Goal: Task Accomplishment & Management: Use online tool/utility

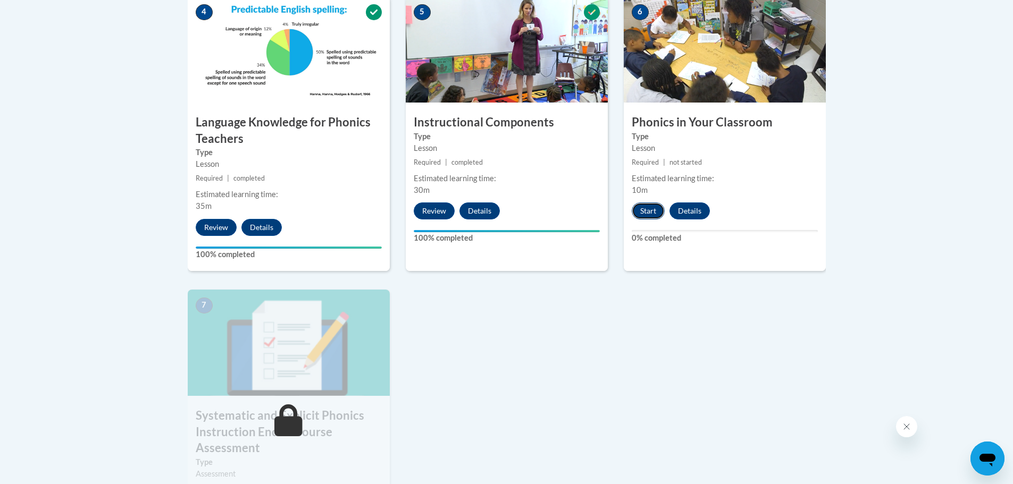
click at [645, 208] on button "Start" at bounding box center [648, 211] width 33 height 17
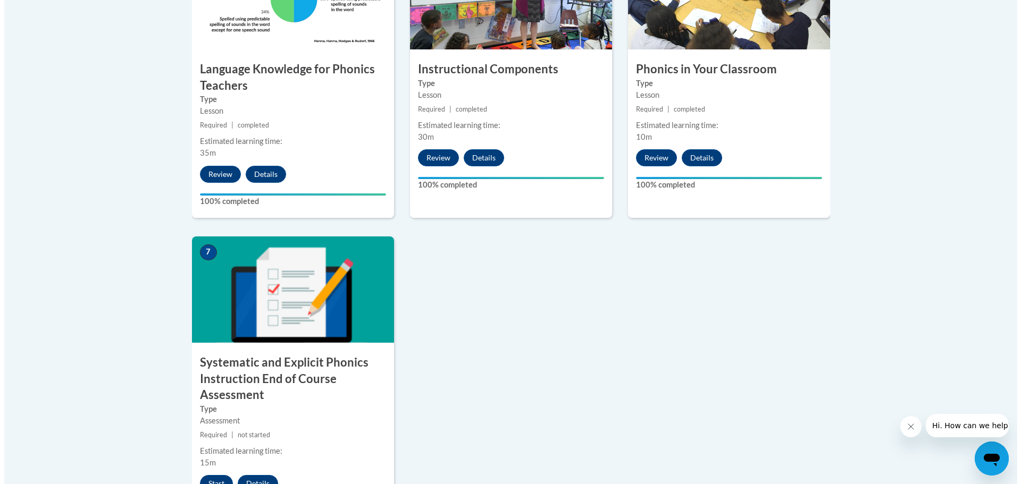
scroll to position [851, 0]
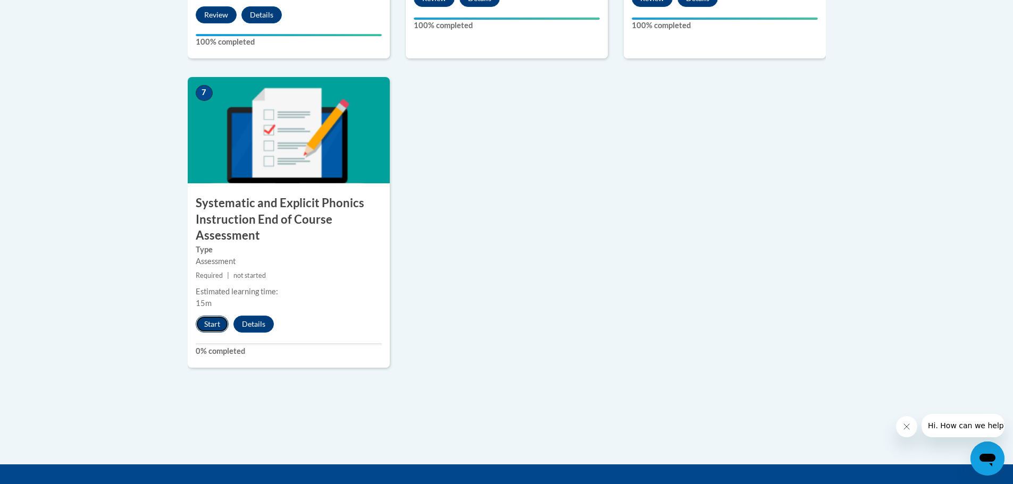
click at [210, 323] on button "Start" at bounding box center [212, 324] width 33 height 17
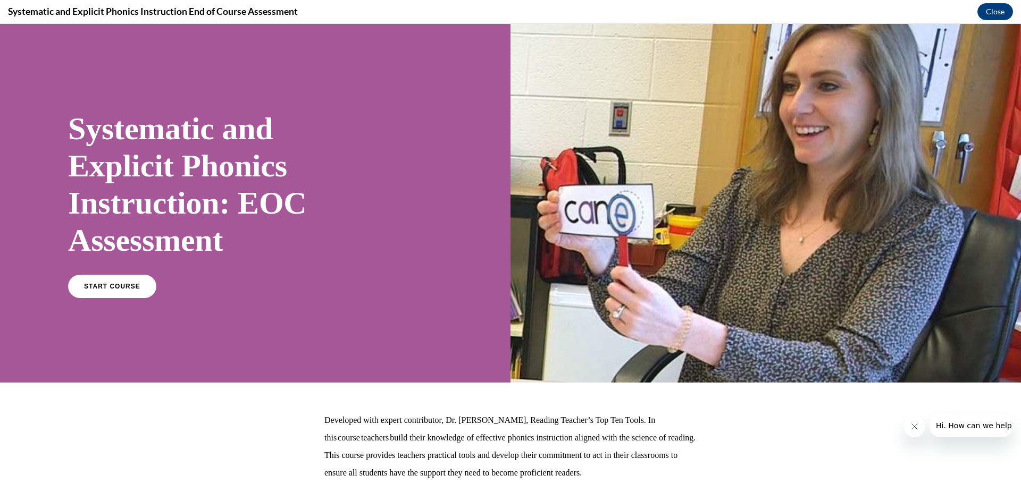
scroll to position [0, 0]
click at [97, 286] on span "START COURSE" at bounding box center [111, 287] width 59 height 8
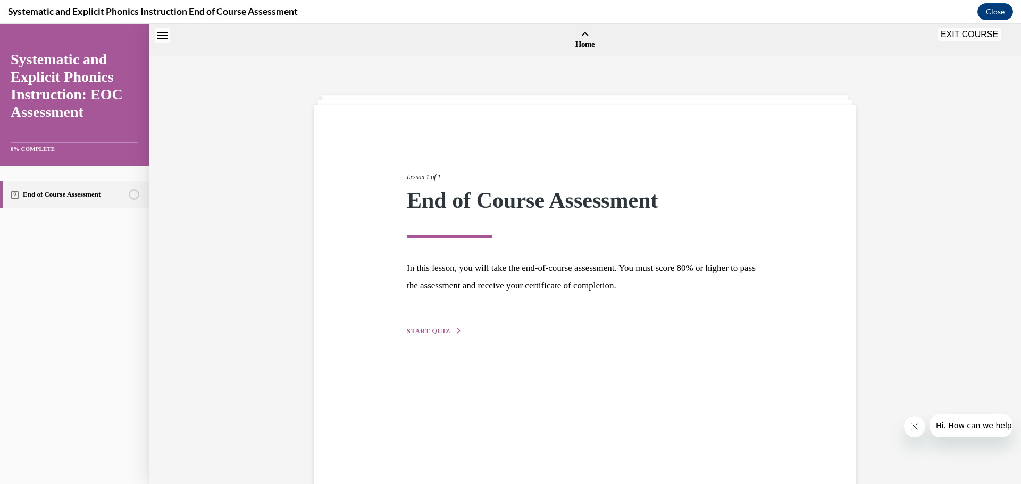
scroll to position [33, 0]
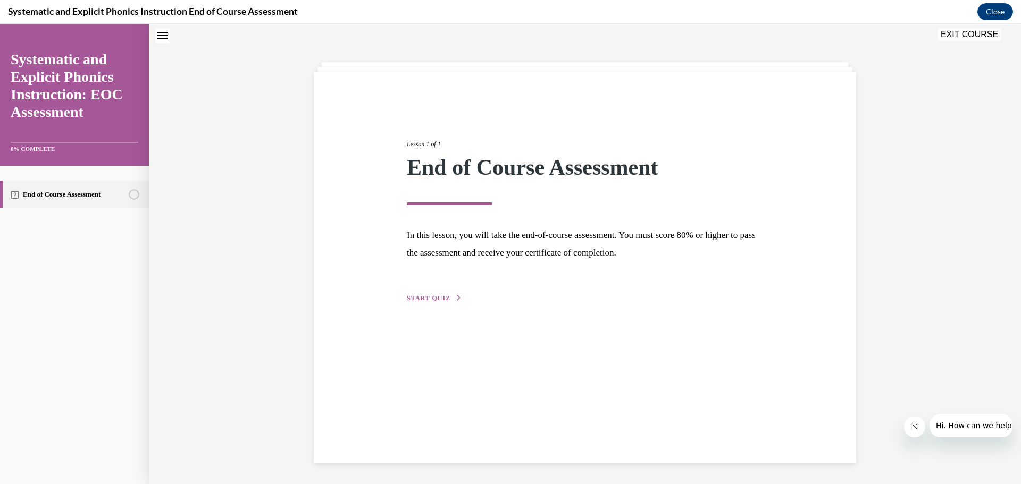
click at [431, 299] on span "START QUIZ" at bounding box center [429, 298] width 44 height 7
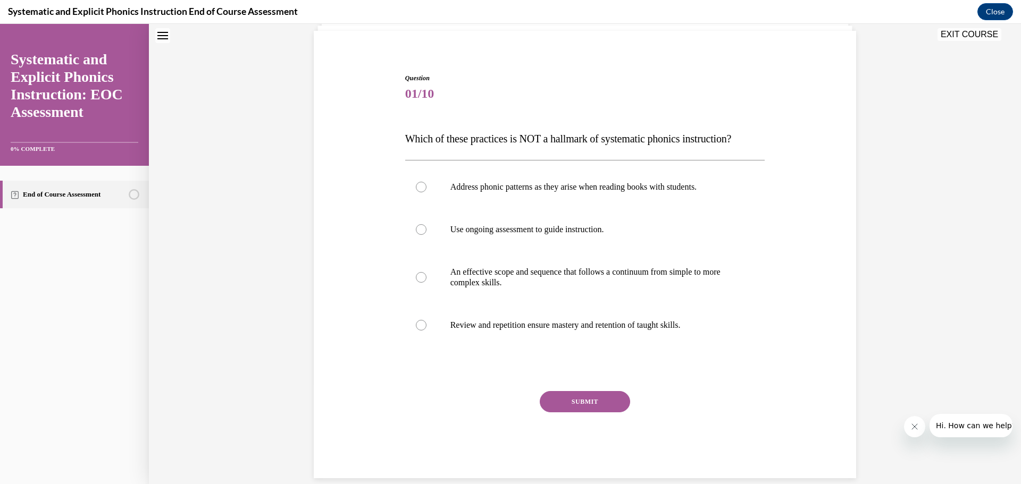
scroll to position [86, 0]
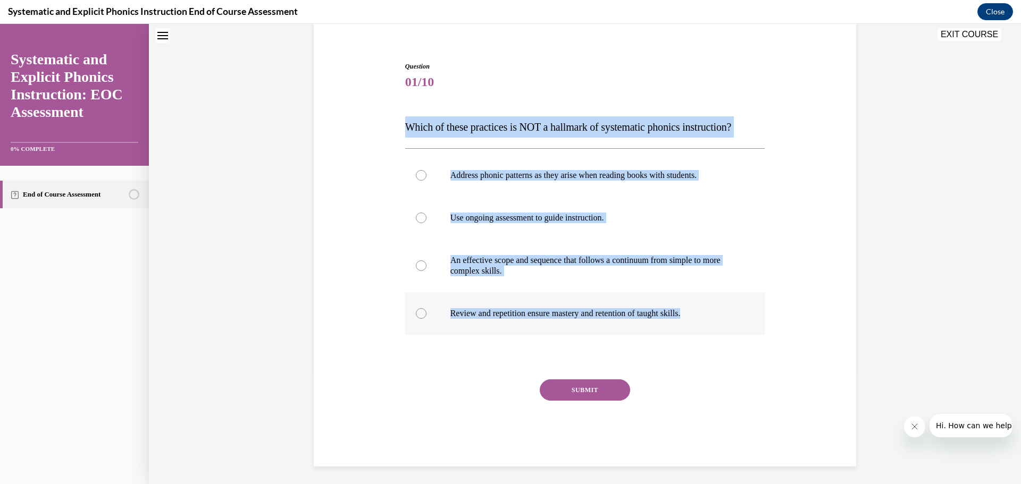
drag, startPoint x: 399, startPoint y: 128, endPoint x: 710, endPoint y: 318, distance: 365.4
click at [710, 318] on div "Question 01/10 Which of these practices is NOT a hallmark of systematic phonics…" at bounding box center [585, 256] width 365 height 421
copy div "Which of these practices is NOT a hallmark of systematic phonics instruction? A…"
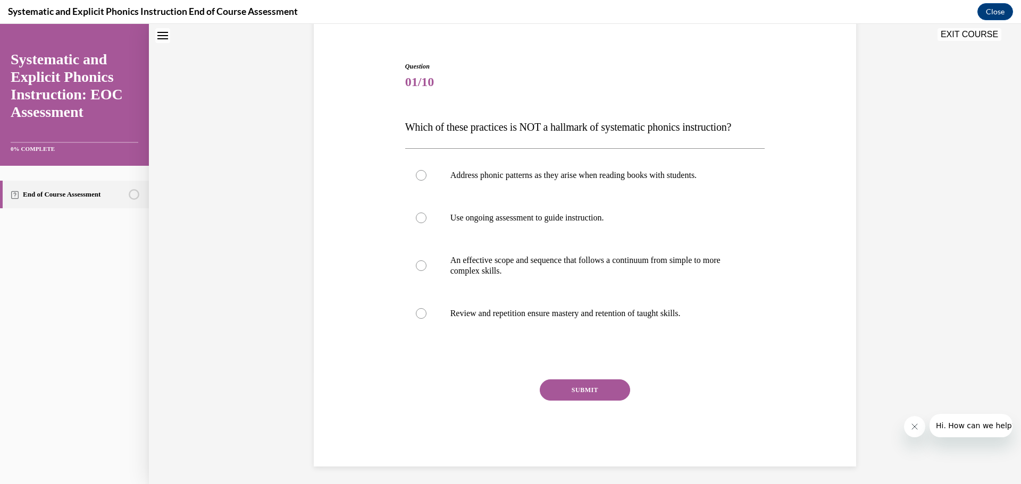
click at [769, 364] on div "Question 01/10 Which of these practices is NOT a hallmark of systematic phonics…" at bounding box center [585, 248] width 548 height 437
click at [416, 179] on div at bounding box center [421, 175] width 11 height 11
click at [586, 388] on button "SUBMIT" at bounding box center [585, 390] width 90 height 21
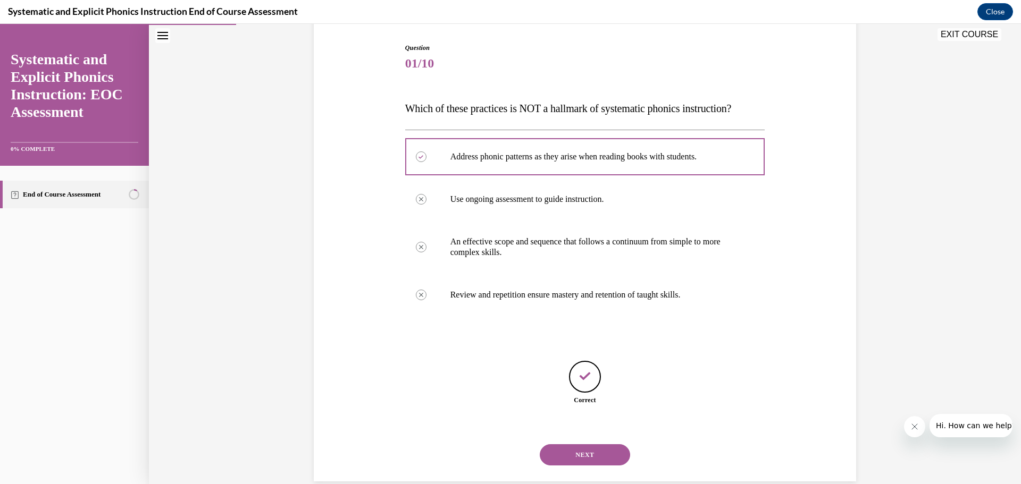
scroll to position [123, 0]
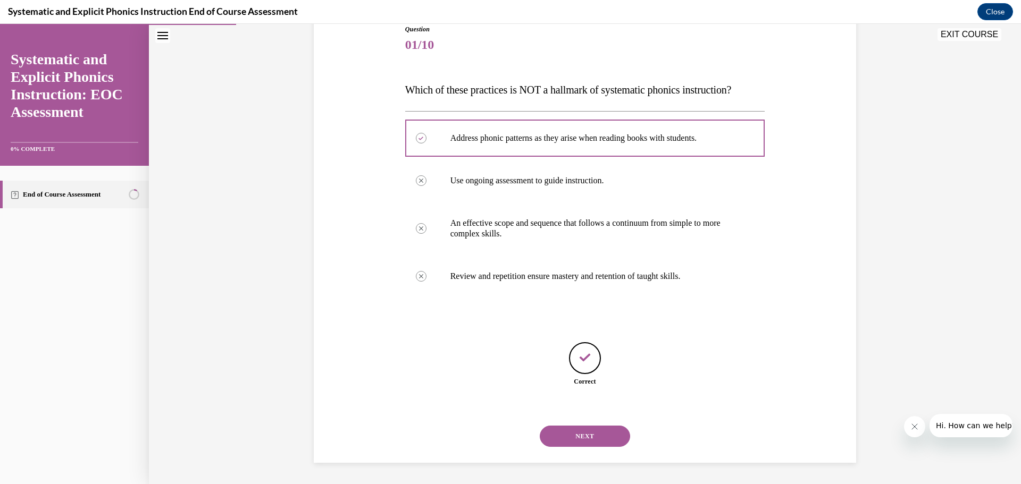
click at [589, 432] on button "NEXT" at bounding box center [585, 436] width 90 height 21
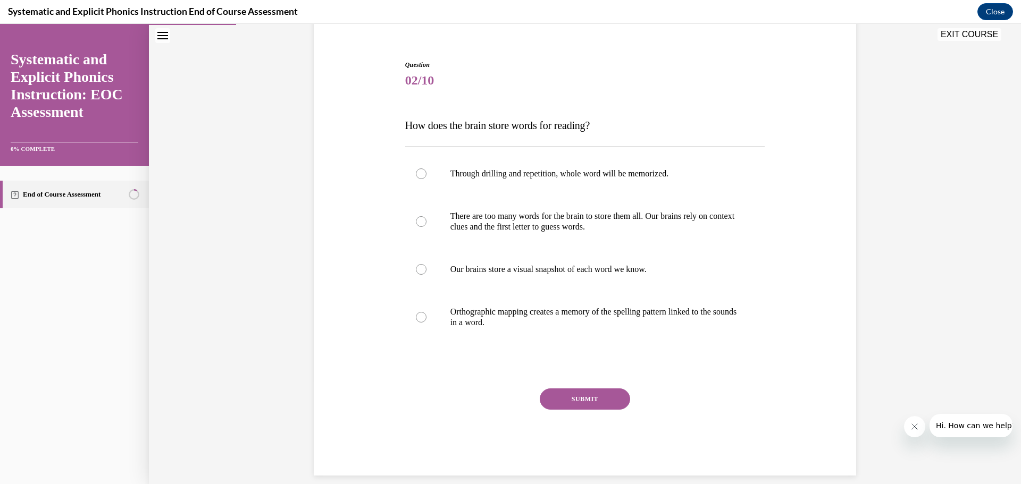
scroll to position [89, 0]
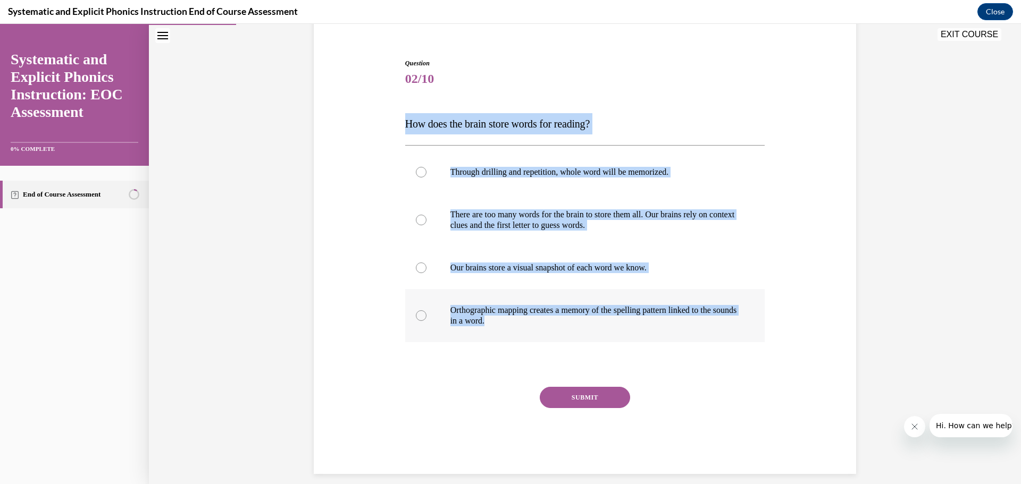
drag, startPoint x: 401, startPoint y: 125, endPoint x: 722, endPoint y: 322, distance: 376.2
click at [722, 322] on div "Question 02/10 How does the brain store words for reading? Through drilling and…" at bounding box center [585, 266] width 360 height 416
copy div "How does the brain store words for reading? Through drilling and repetition, wh…"
click at [799, 173] on div "Question 02/10 How does the brain store words for reading? Through drilling and…" at bounding box center [585, 251] width 548 height 448
click at [813, 173] on div "Question 02/10 How does the brain store words for reading? Through drilling and…" at bounding box center [585, 251] width 548 height 448
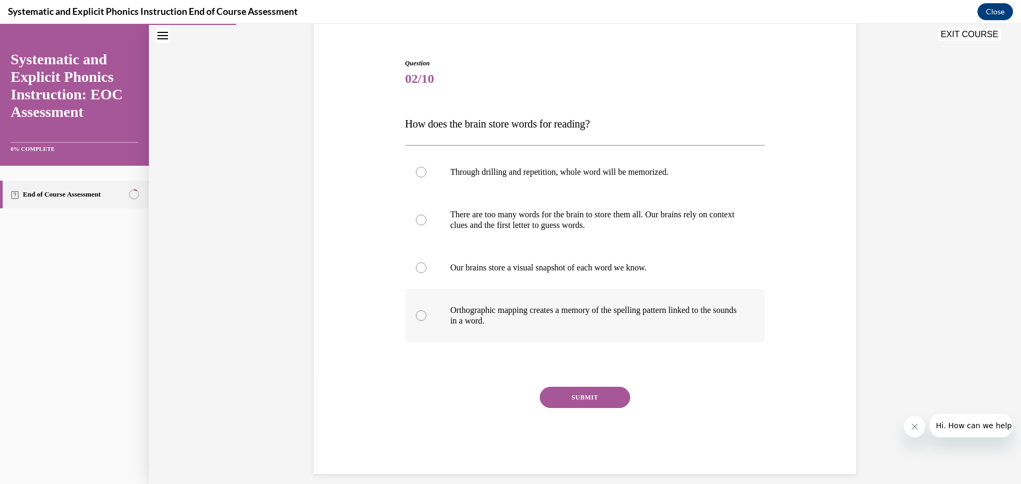
click at [417, 314] on div at bounding box center [421, 316] width 11 height 11
click at [598, 398] on button "SUBMIT" at bounding box center [585, 397] width 90 height 21
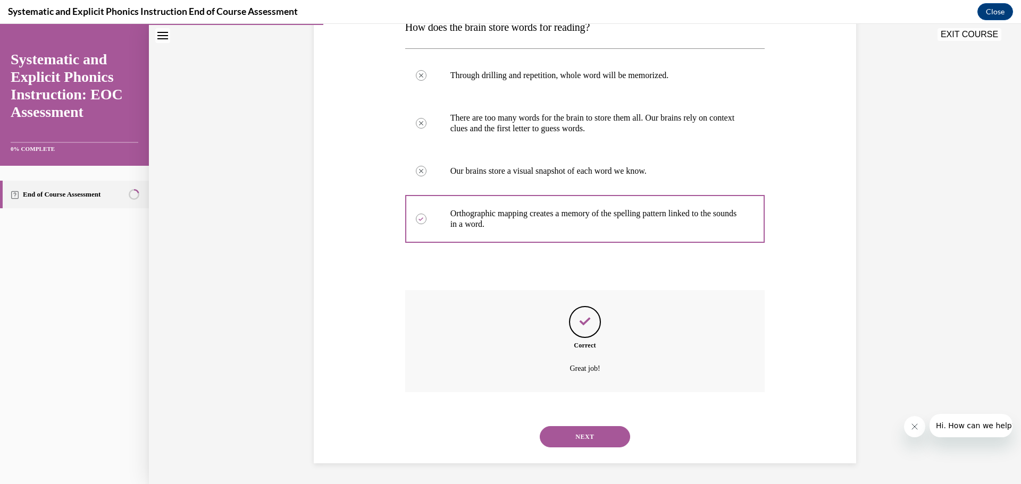
scroll to position [187, 0]
click at [596, 432] on button "NEXT" at bounding box center [585, 436] width 90 height 21
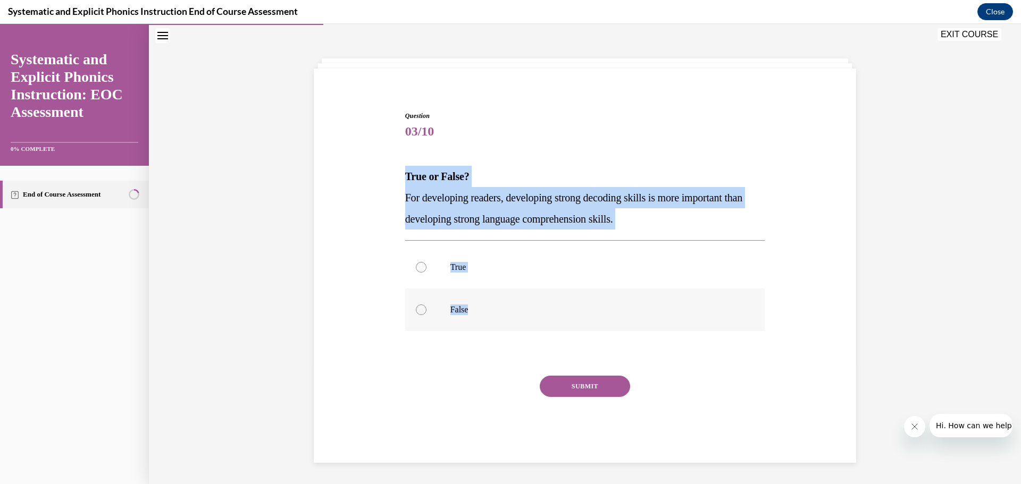
drag, startPoint x: 401, startPoint y: 177, endPoint x: 478, endPoint y: 307, distance: 151.8
click at [478, 307] on div "Question 03/10 True or False? For developing readers, developing strong decodin…" at bounding box center [585, 287] width 360 height 352
copy div "True or False? For developing readers, developing strong decoding skills is mor…"
click at [756, 329] on div at bounding box center [585, 310] width 360 height 43
click at [760, 330] on div at bounding box center [585, 310] width 360 height 43
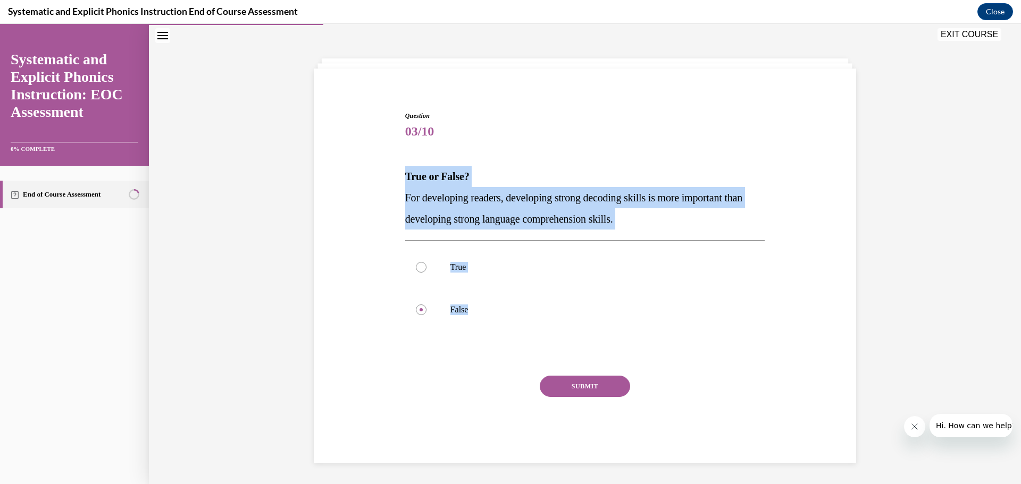
click at [870, 267] on div "Question 03/10 True or False? For developing readers, developing strong decodin…" at bounding box center [585, 253] width 872 height 464
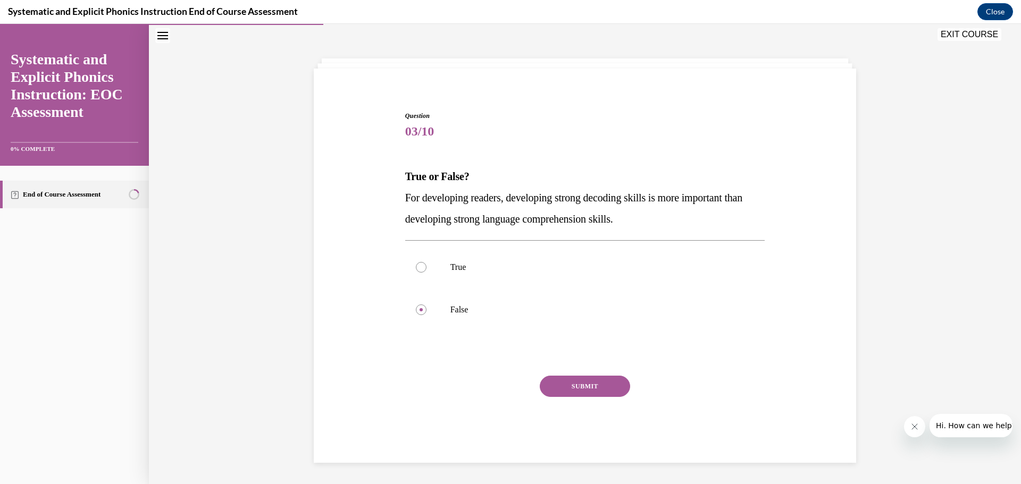
click at [579, 385] on button "SUBMIT" at bounding box center [585, 386] width 90 height 21
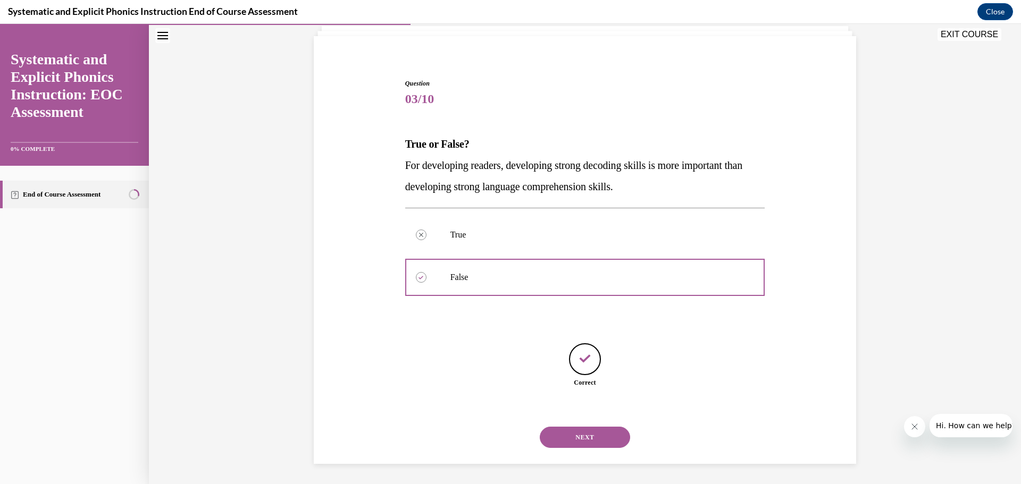
scroll to position [70, 0]
click at [590, 443] on button "NEXT" at bounding box center [585, 436] width 90 height 21
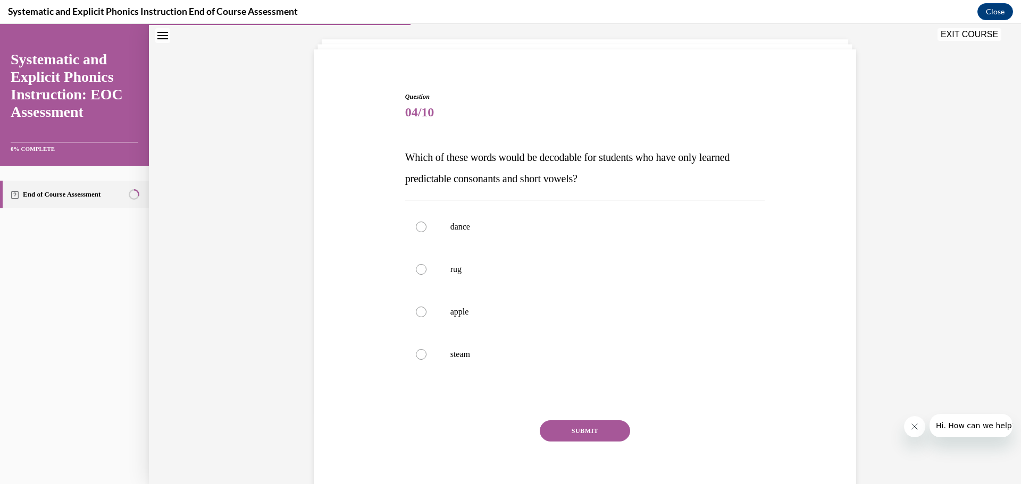
scroll to position [59, 0]
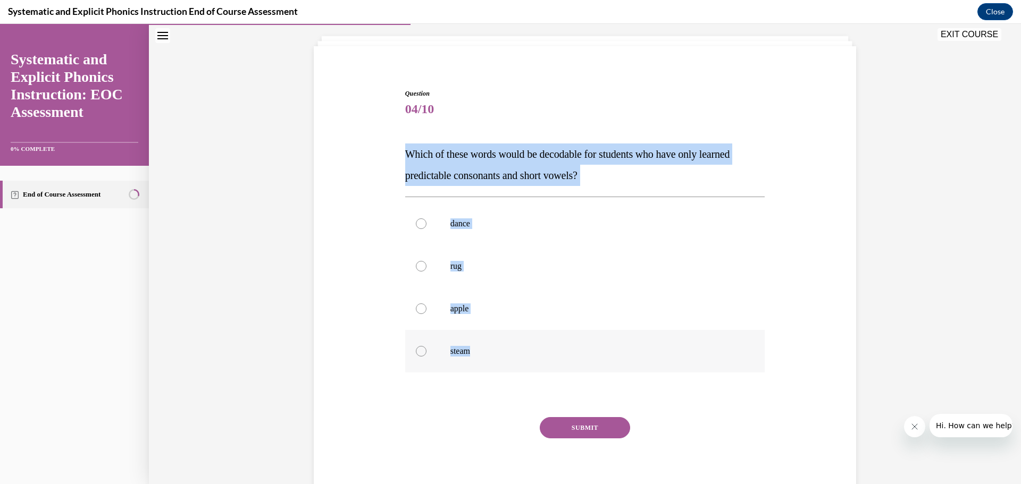
drag, startPoint x: 400, startPoint y: 155, endPoint x: 518, endPoint y: 354, distance: 230.5
click at [518, 354] on div "Question 04/10 Which of these words would be decodable for students who have on…" at bounding box center [585, 289] width 365 height 432
copy div "Which of these words would be decodable for students who have only learned pred…"
click at [931, 264] on div "Question 04/10 Which of these words would be decodable for students who have on…" at bounding box center [585, 261] width 872 height 527
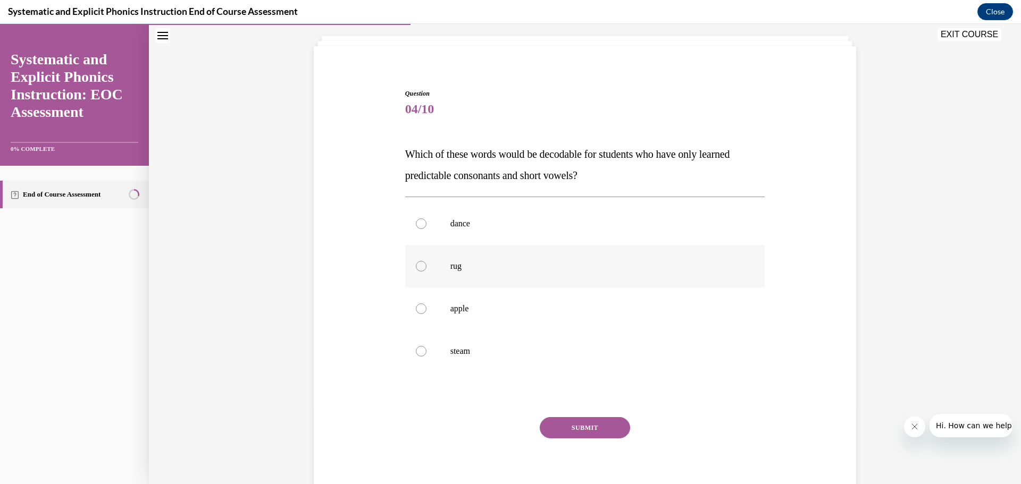
click at [418, 265] on div at bounding box center [421, 266] width 11 height 11
click at [582, 423] on button "SUBMIT" at bounding box center [585, 427] width 90 height 21
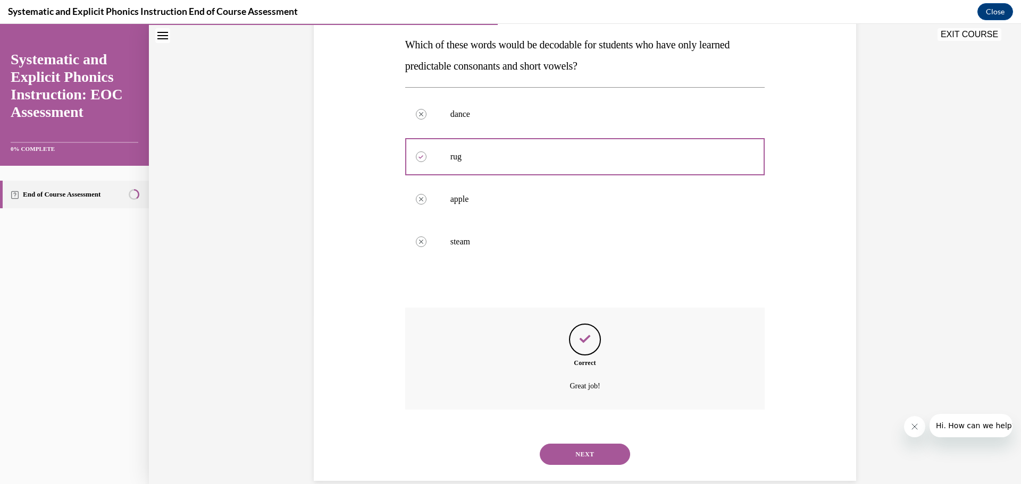
scroll to position [187, 0]
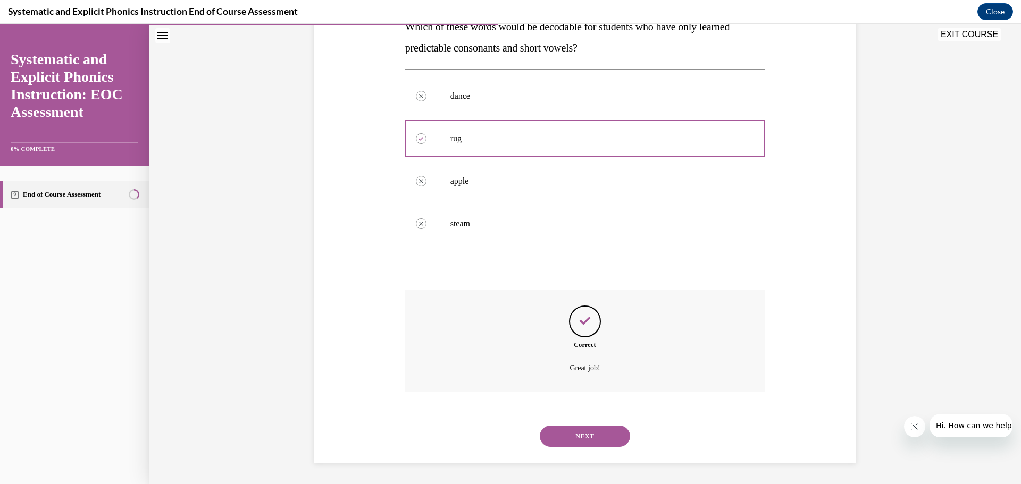
click at [591, 438] on button "NEXT" at bounding box center [585, 436] width 90 height 21
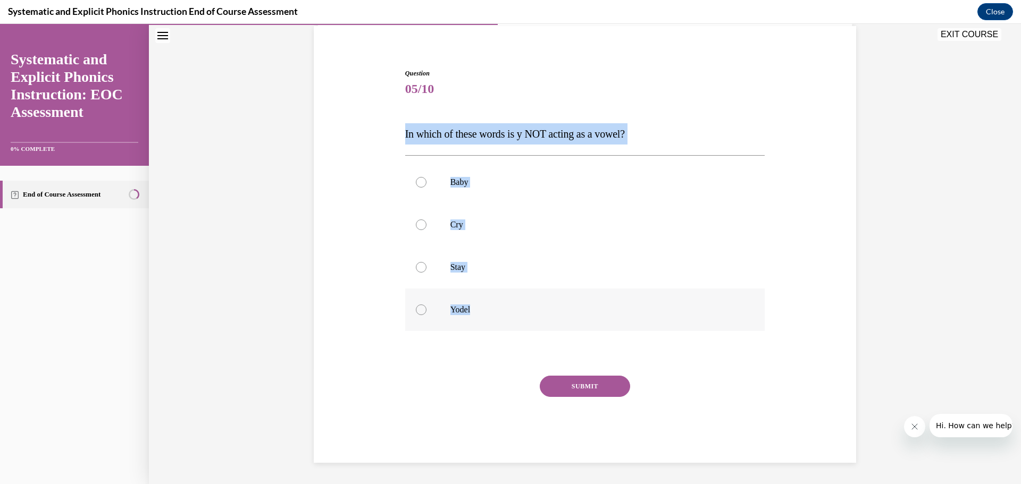
drag, startPoint x: 395, startPoint y: 133, endPoint x: 538, endPoint y: 309, distance: 226.4
click at [538, 309] on div "Question 05/10 In which of these words is y NOT acting as a vowel? Baby Cry Sta…" at bounding box center [585, 250] width 548 height 426
copy div "In which of these words is y NOT acting as a vowel? Baby Cry Stay Yodel"
click at [803, 325] on div "Question 05/10 In which of these words is y NOT acting as a vowel? Baby Cry Sta…" at bounding box center [585, 250] width 548 height 426
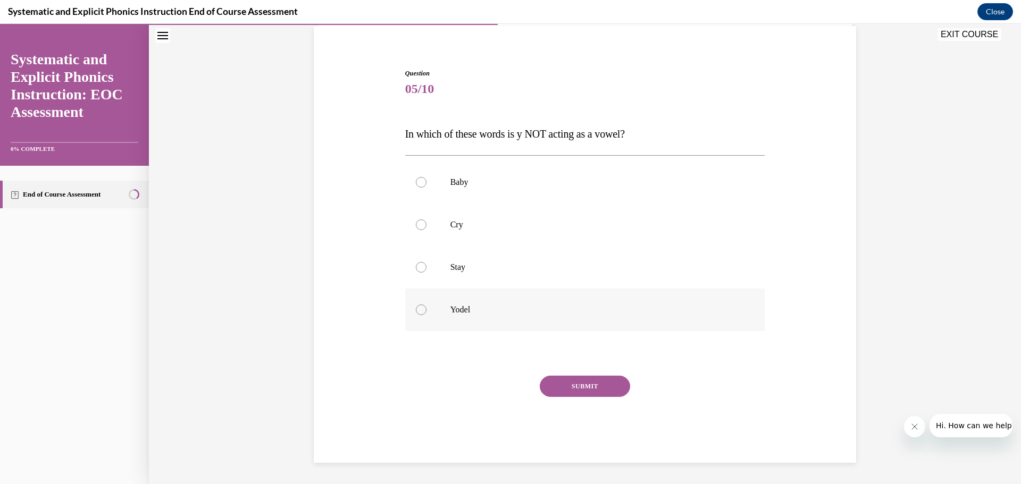
click at [418, 308] on div at bounding box center [421, 310] width 11 height 11
click at [591, 380] on button "SUBMIT" at bounding box center [585, 386] width 90 height 21
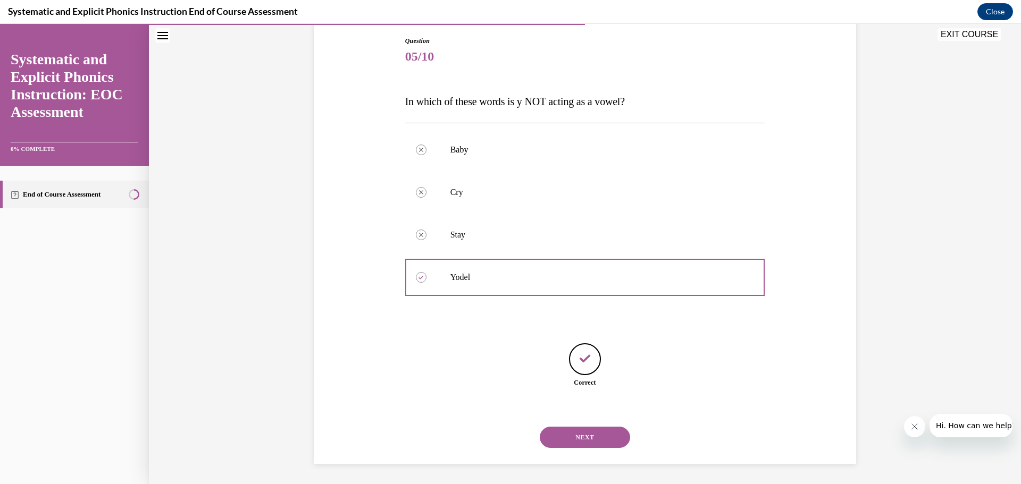
scroll to position [113, 0]
click at [577, 435] on button "NEXT" at bounding box center [585, 436] width 90 height 21
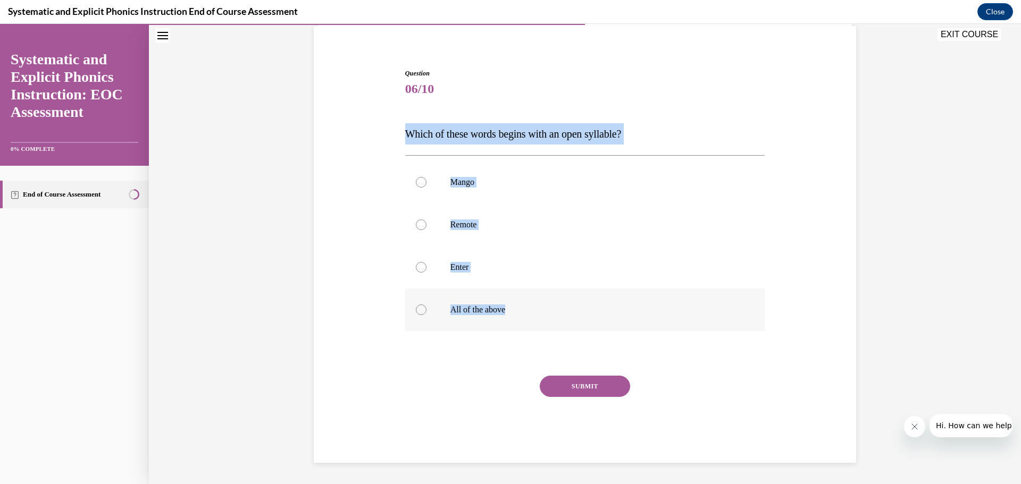
drag, startPoint x: 409, startPoint y: 138, endPoint x: 546, endPoint y: 312, distance: 221.1
click at [546, 312] on div "Question 06/10 Which of these words begins with an open syllable? Mango Remote …" at bounding box center [585, 258] width 365 height 410
copy div "Which of these words begins with an open syllable? Mango Remote Enter All of th…"
click at [780, 275] on div "Question 06/10 Which of these words begins with an open syllable? Mango Remote …" at bounding box center [585, 250] width 548 height 426
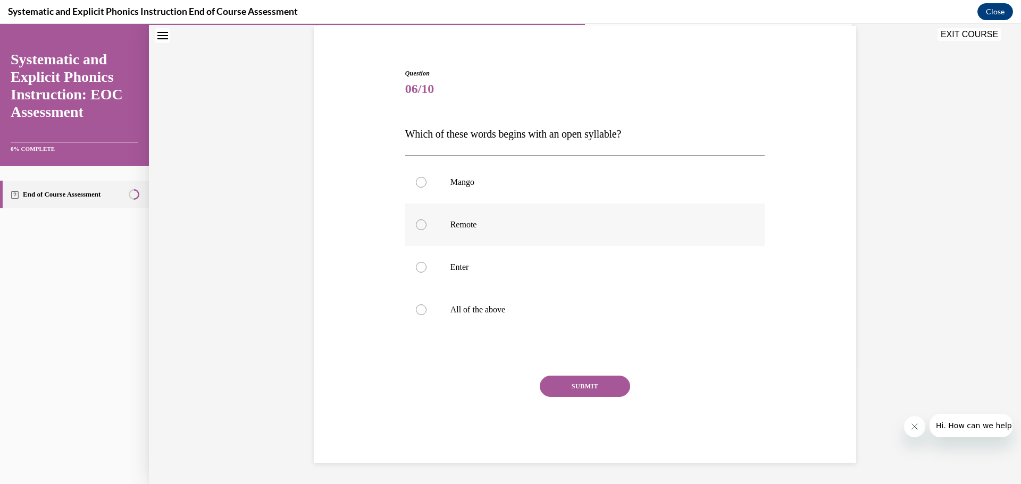
click at [420, 224] on div at bounding box center [421, 225] width 11 height 11
click at [584, 386] on button "SUBMIT" at bounding box center [585, 386] width 90 height 21
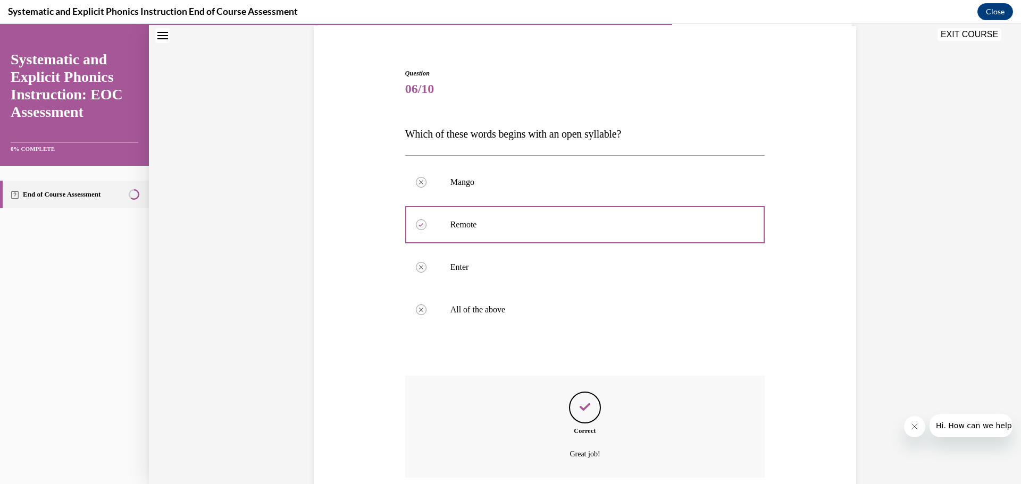
scroll to position [165, 0]
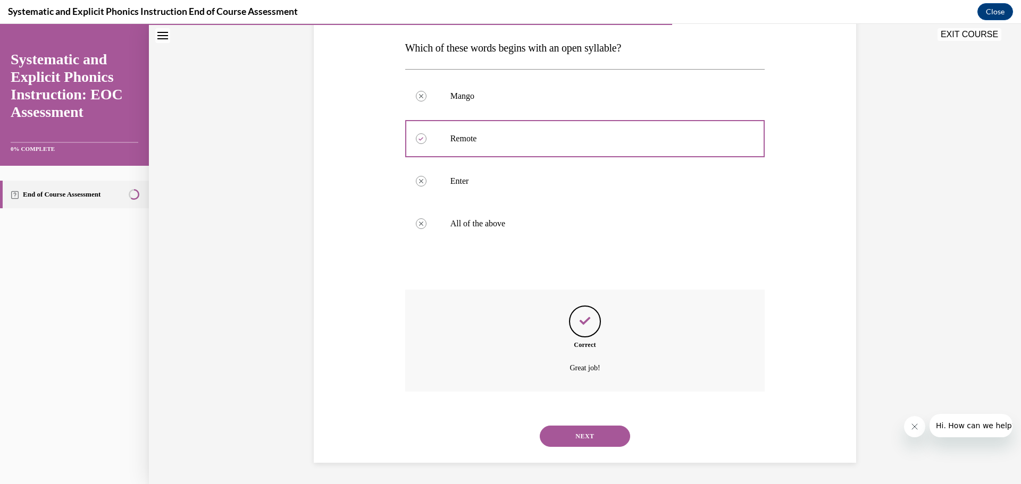
click at [594, 435] on button "NEXT" at bounding box center [585, 436] width 90 height 21
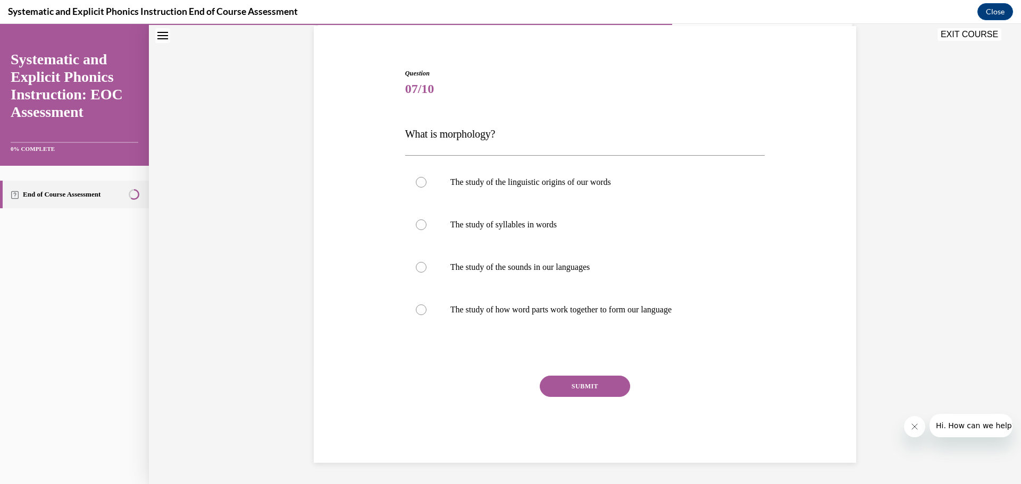
scroll to position [79, 0]
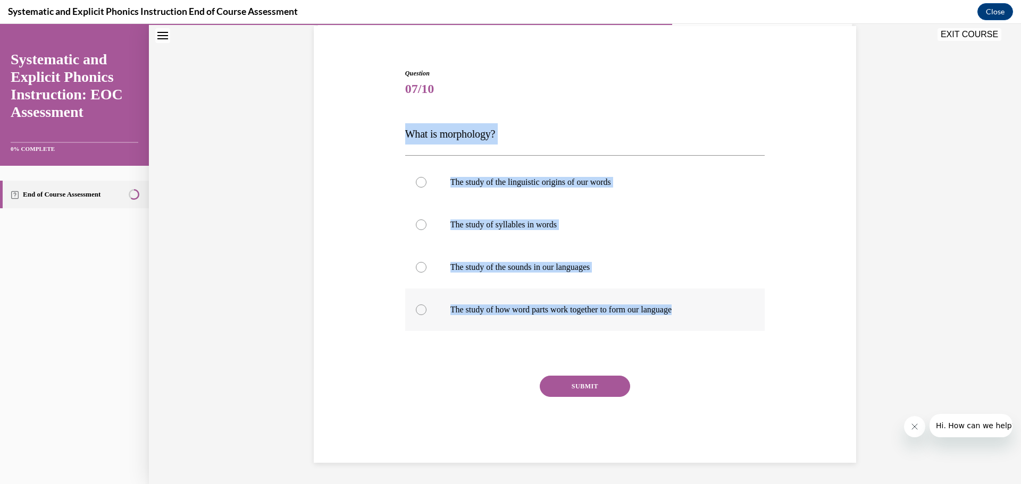
drag, startPoint x: 399, startPoint y: 135, endPoint x: 715, endPoint y: 311, distance: 361.1
click at [715, 311] on div "Question 07/10 What is morphology? The study of the linguistic origins of our w…" at bounding box center [585, 258] width 365 height 410
copy div "What is morphology? The study of the linguistic origins of our words The study …"
click at [713, 297] on div at bounding box center [585, 310] width 360 height 43
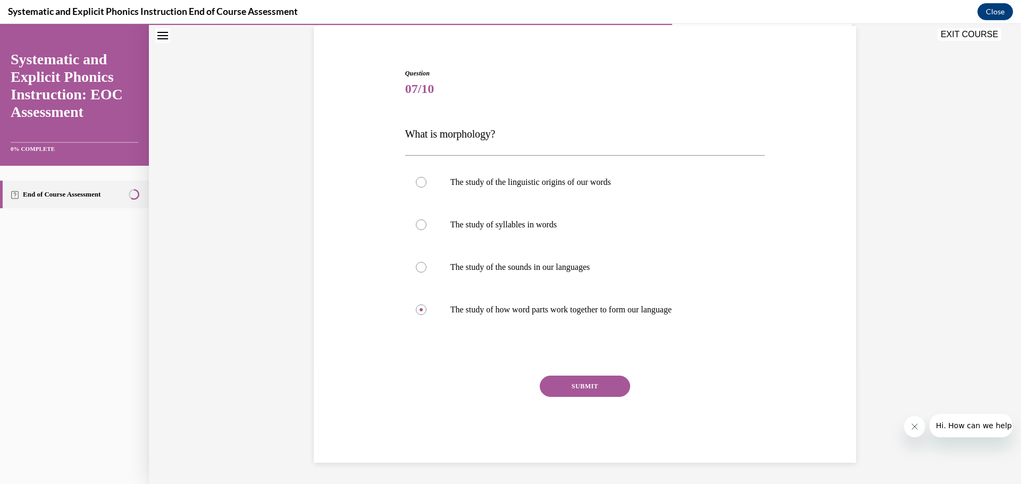
click at [592, 384] on button "SUBMIT" at bounding box center [585, 386] width 90 height 21
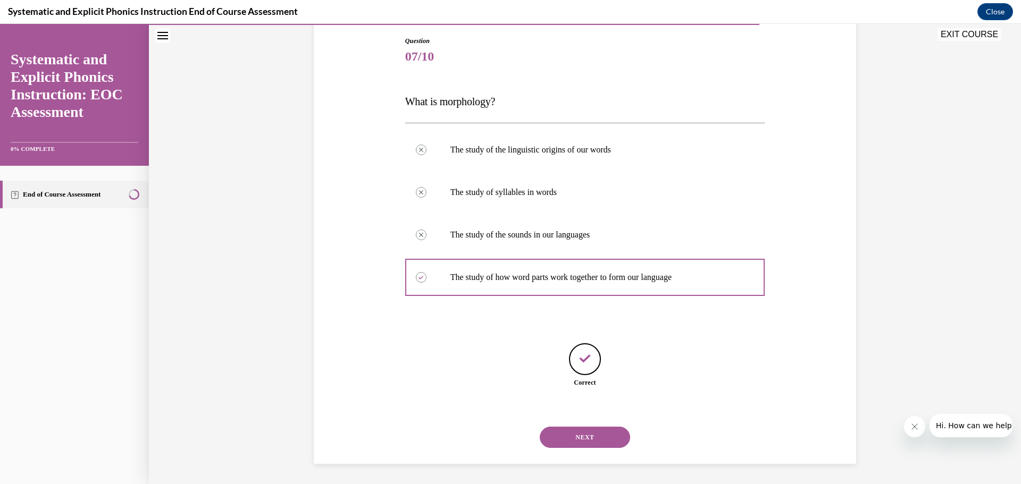
scroll to position [113, 0]
click at [582, 432] on button "NEXT" at bounding box center [585, 436] width 90 height 21
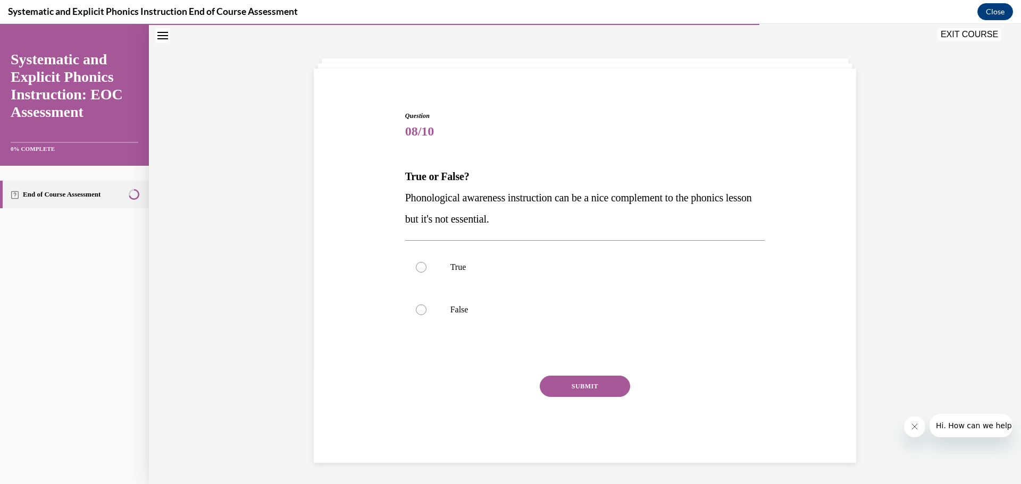
scroll to position [37, 0]
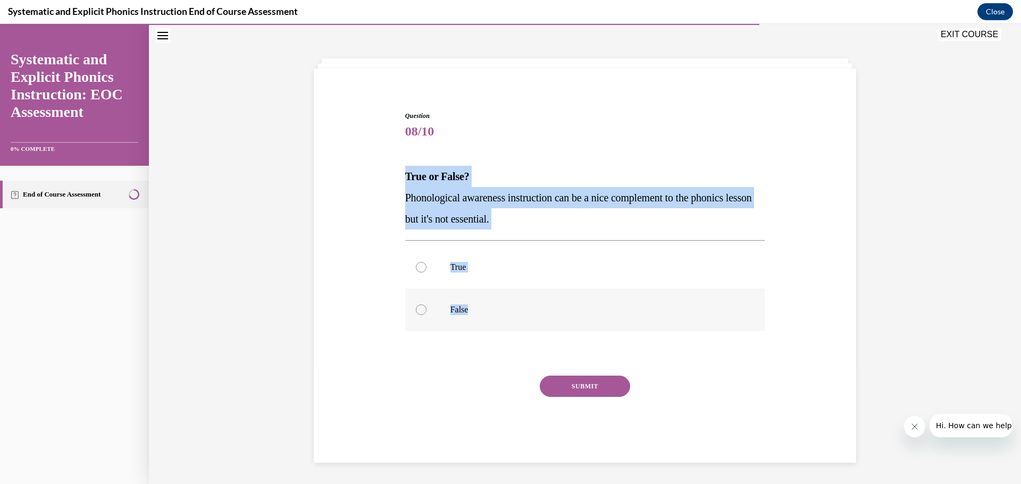
drag, startPoint x: 398, startPoint y: 178, endPoint x: 599, endPoint y: 312, distance: 240.8
click at [599, 312] on div "Question 08/10 True or False? Phonological awareness instruction can be a nice …" at bounding box center [585, 279] width 365 height 368
copy div "True or False? Phonological awareness instruction can be a nice complement to t…"
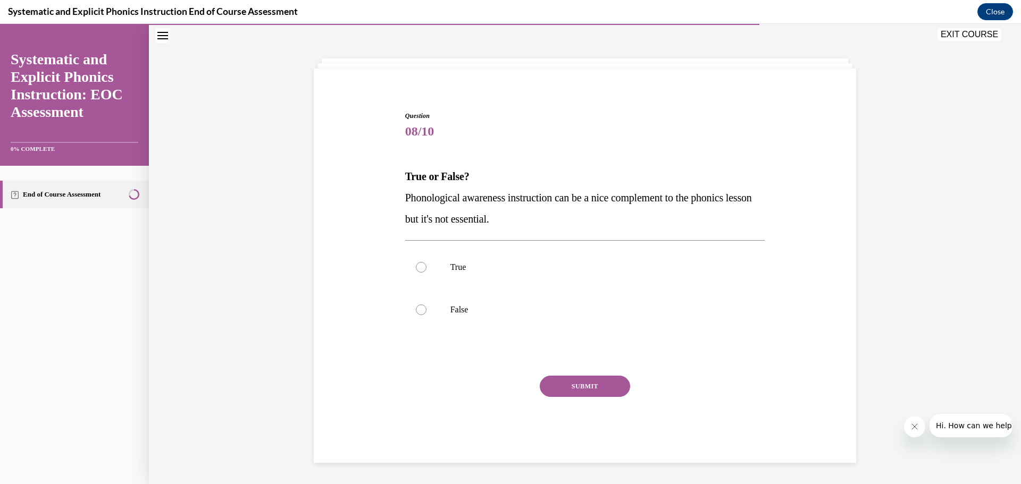
click at [808, 116] on div "Question 08/10 True or False? Phonological awareness instruction can be a nice …" at bounding box center [585, 271] width 548 height 384
click at [418, 309] on div at bounding box center [421, 310] width 11 height 11
click at [589, 386] on button "SUBMIT" at bounding box center [585, 386] width 90 height 21
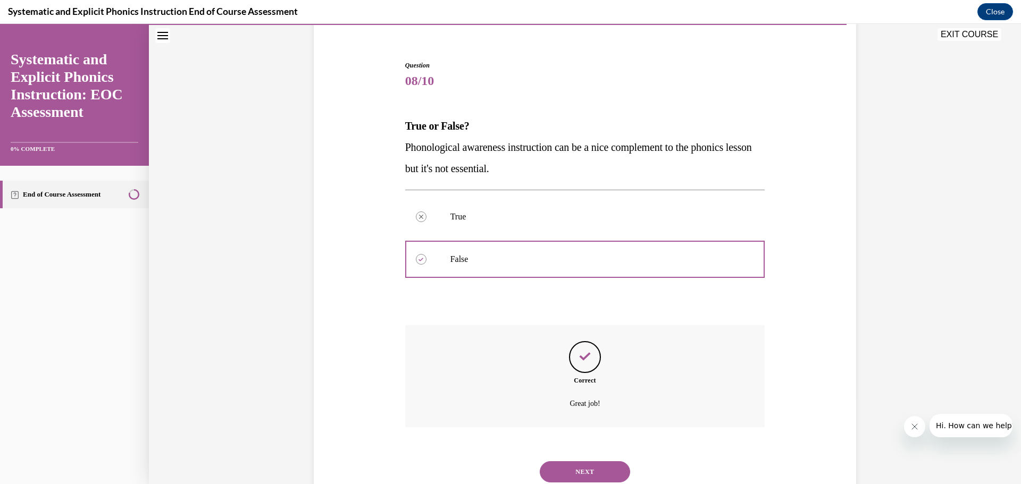
scroll to position [123, 0]
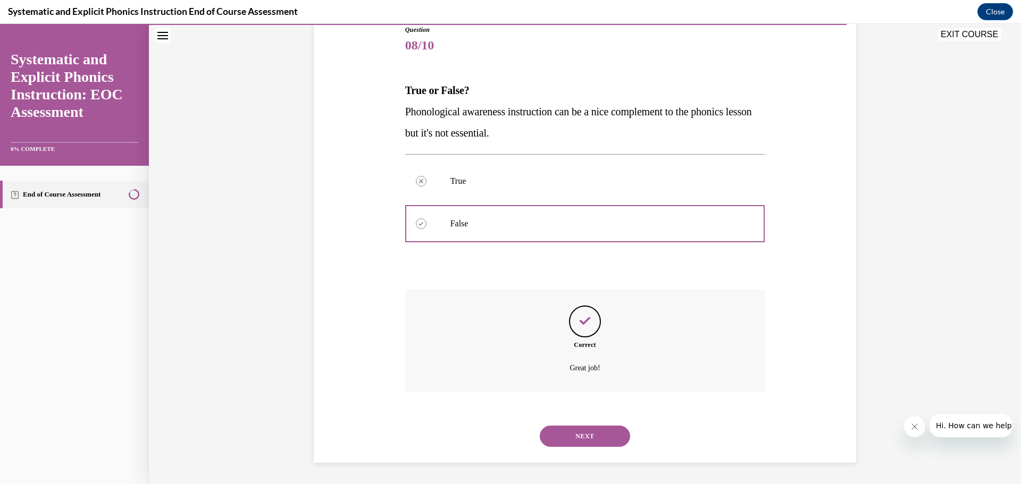
click at [598, 434] on button "NEXT" at bounding box center [585, 436] width 90 height 21
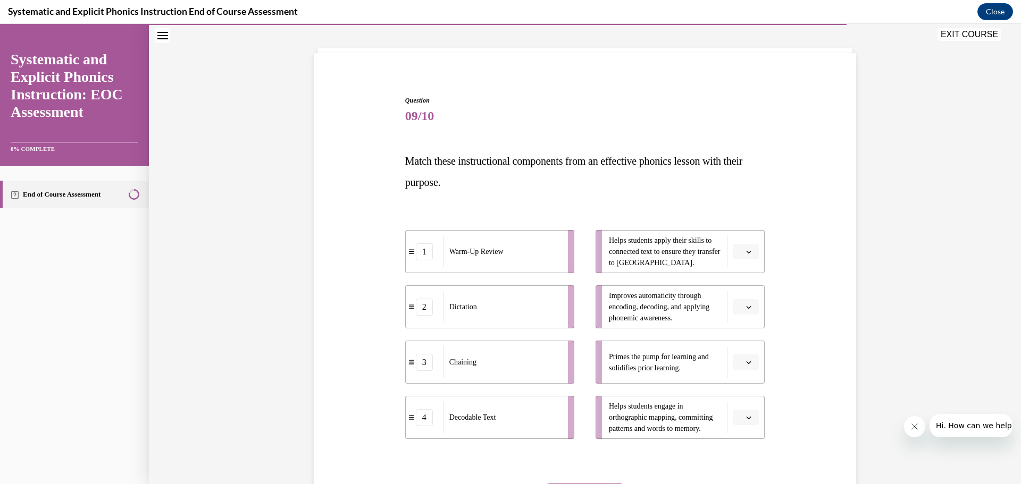
scroll to position [55, 0]
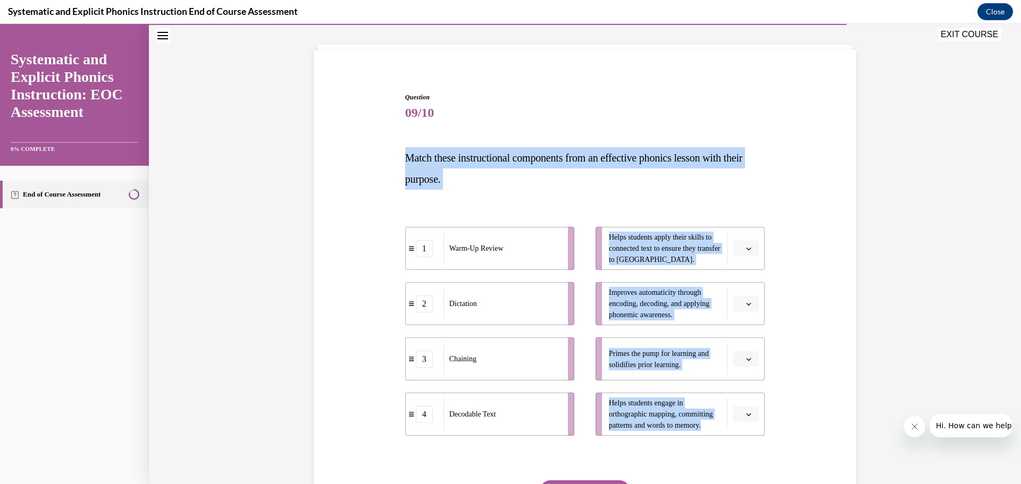
drag, startPoint x: 400, startPoint y: 162, endPoint x: 722, endPoint y: 447, distance: 429.8
click at [722, 447] on div "Question 09/10 Match these instructional components from an effective phonics l…" at bounding box center [585, 322] width 365 height 491
copy div "Match these instructional components from an effective phonics lesson with thei…"
click at [803, 132] on div "Question 09/10 Match these instructional components from an effective phonics l…" at bounding box center [585, 314] width 548 height 507
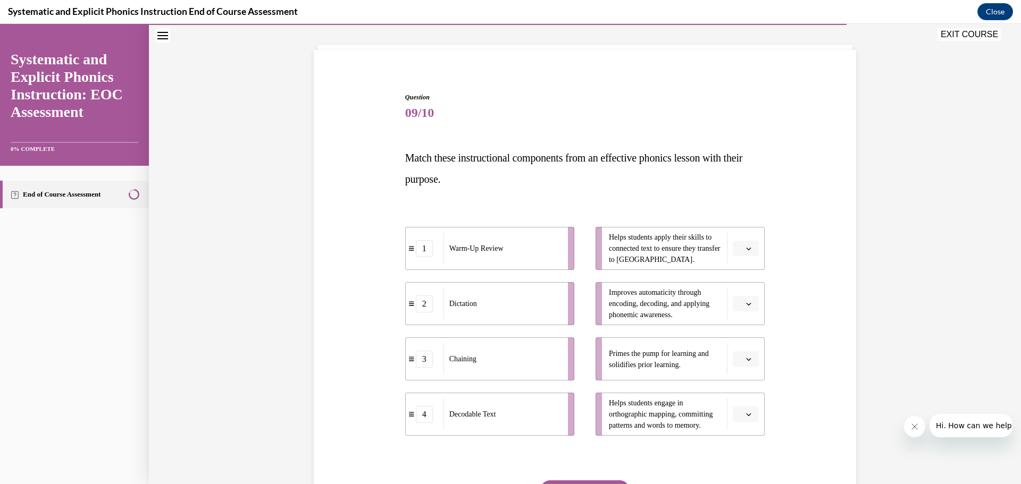
click at [740, 360] on button "button" at bounding box center [746, 359] width 26 height 16
click at [744, 405] on div "1" at bounding box center [740, 403] width 27 height 21
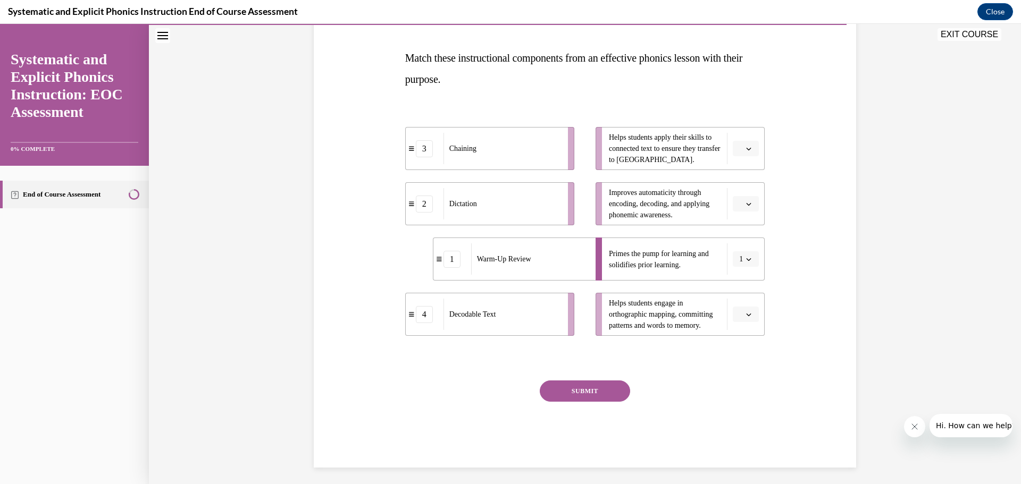
scroll to position [160, 0]
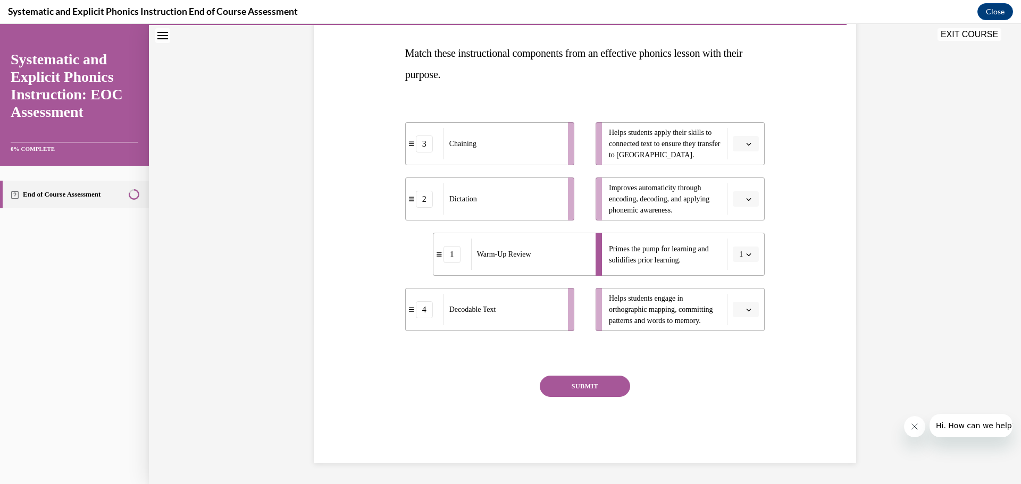
click at [747, 310] on icon "button" at bounding box center [749, 310] width 5 height 3
click at [744, 378] on div "2" at bounding box center [740, 375] width 27 height 21
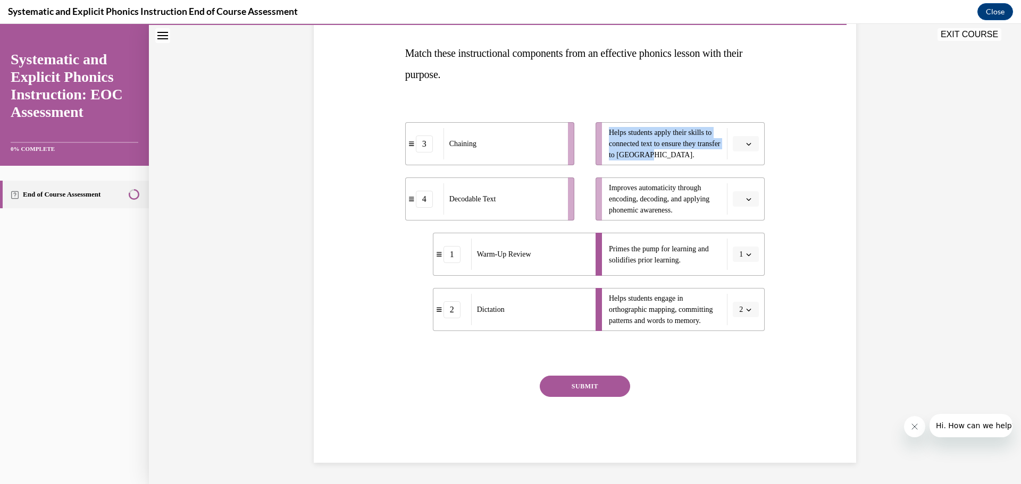
drag, startPoint x: 677, startPoint y: 150, endPoint x: 605, endPoint y: 132, distance: 74.4
click at [609, 132] on span "Helps students apply their skills to connected text to ensure they transfer to …" at bounding box center [665, 143] width 113 height 33
click at [794, 119] on div "Question 09/10 Match these instructional components from an effective phonics l…" at bounding box center [585, 209] width 548 height 507
click at [747, 144] on icon "button" at bounding box center [749, 144] width 5 height 3
click at [741, 229] on div "3" at bounding box center [740, 231] width 27 height 21
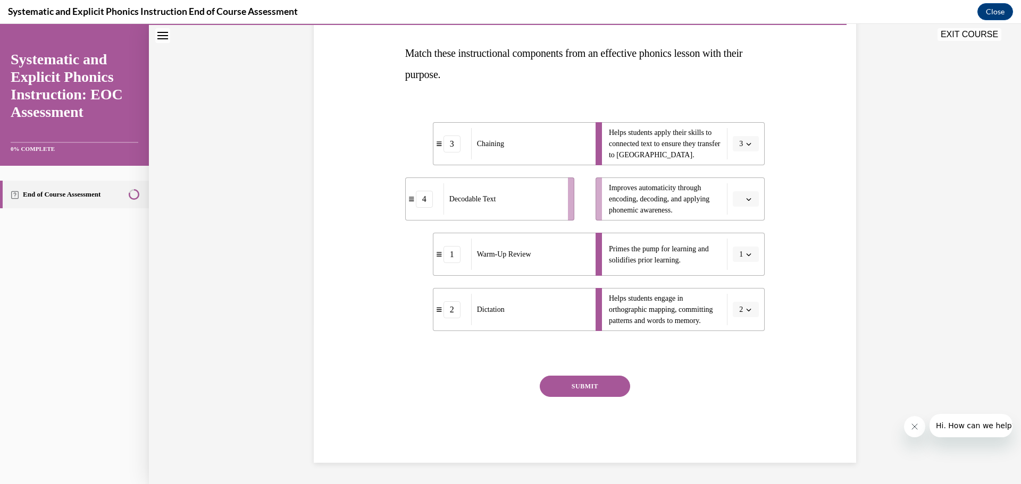
click at [746, 199] on icon "button" at bounding box center [748, 199] width 5 height 5
click at [743, 306] on div "4" at bounding box center [740, 307] width 27 height 21
click at [570, 387] on button "SUBMIT" at bounding box center [585, 386] width 90 height 21
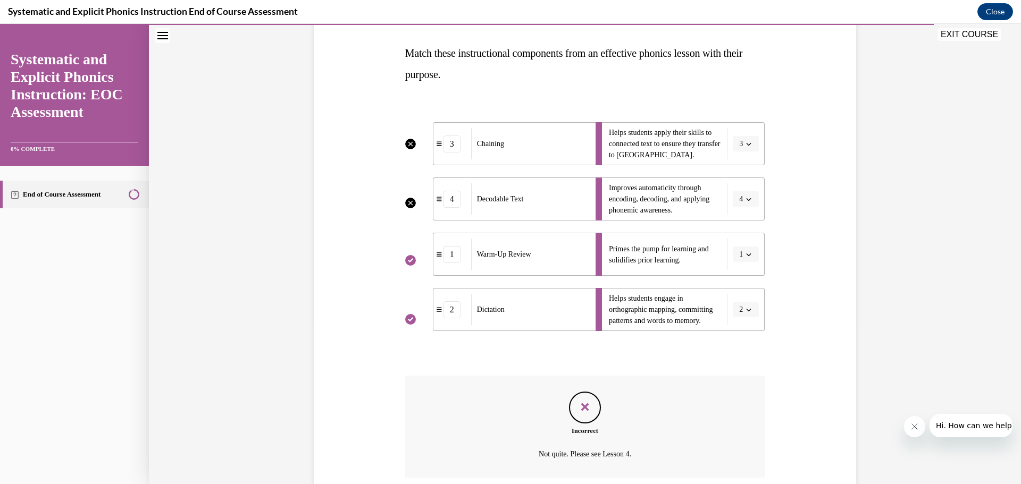
scroll to position [246, 0]
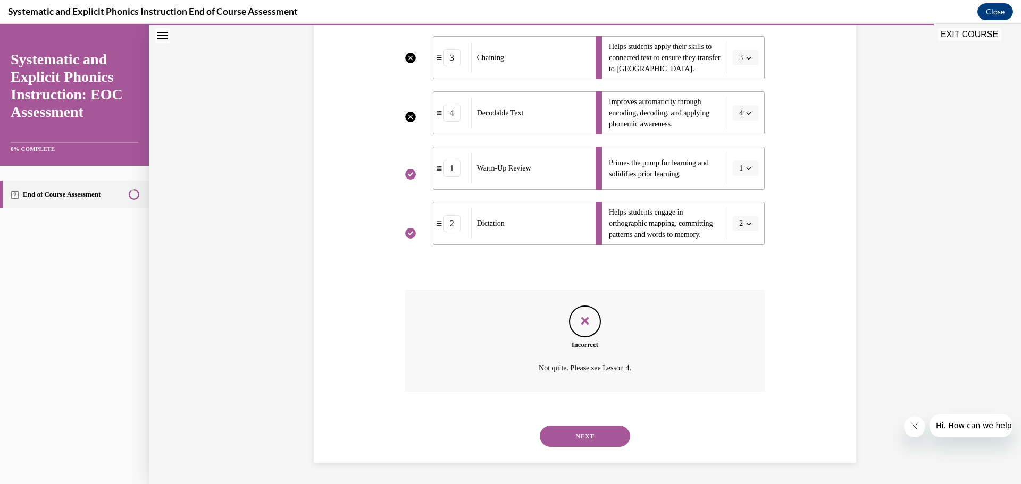
click at [583, 438] on button "NEXT" at bounding box center [585, 436] width 90 height 21
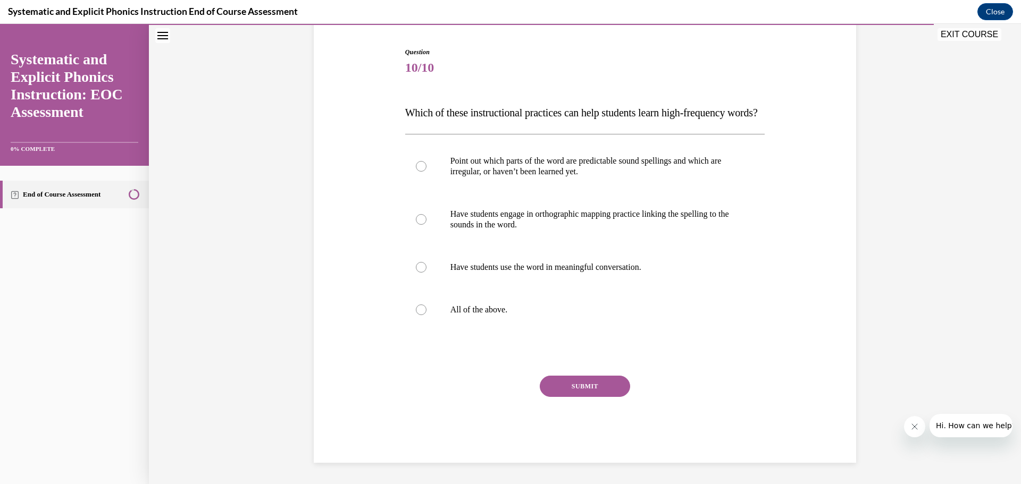
scroll to position [119, 0]
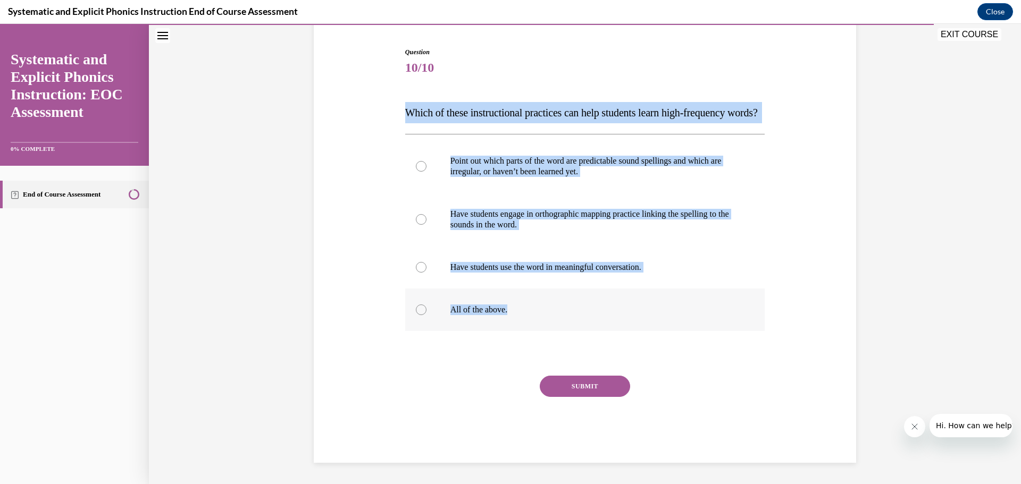
drag, startPoint x: 402, startPoint y: 93, endPoint x: 577, endPoint y: 317, distance: 284.8
click at [577, 317] on div "Question 10/10 Which of these instructional practices can help students learn h…" at bounding box center [585, 255] width 360 height 416
copy div "Which of these instructional practices can help students learn high-frequency w…"
click at [789, 270] on div "Question 10/10 Which of these instructional practices can help students learn h…" at bounding box center [585, 239] width 548 height 448
click at [787, 291] on div "Question 10/10 Which of these instructional practices can help students learn h…" at bounding box center [585, 239] width 548 height 448
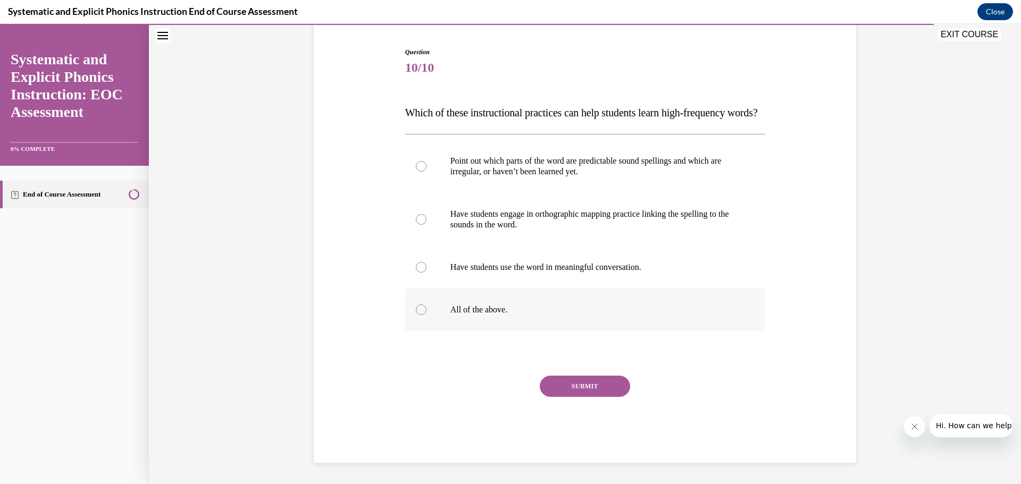
click at [416, 313] on div at bounding box center [421, 310] width 11 height 11
click at [572, 390] on button "SUBMIT" at bounding box center [585, 386] width 90 height 21
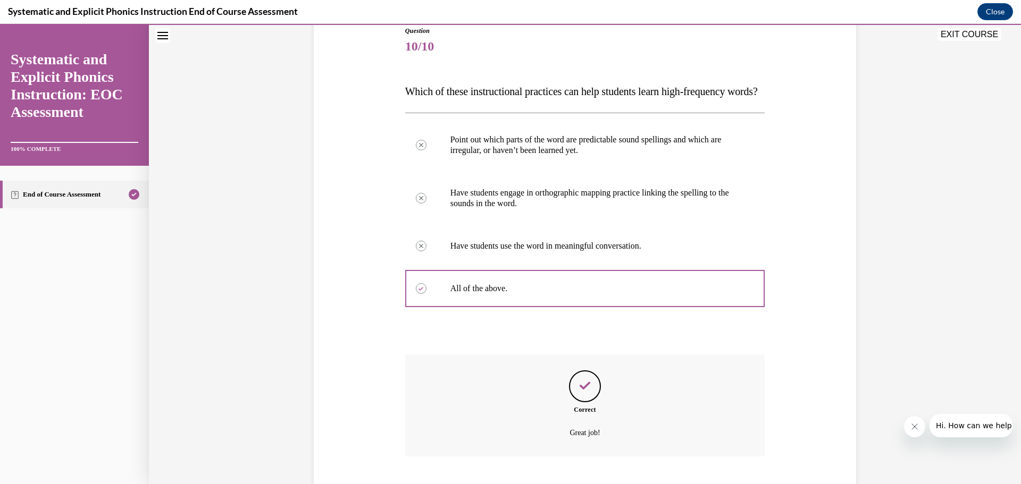
scroll to position [208, 0]
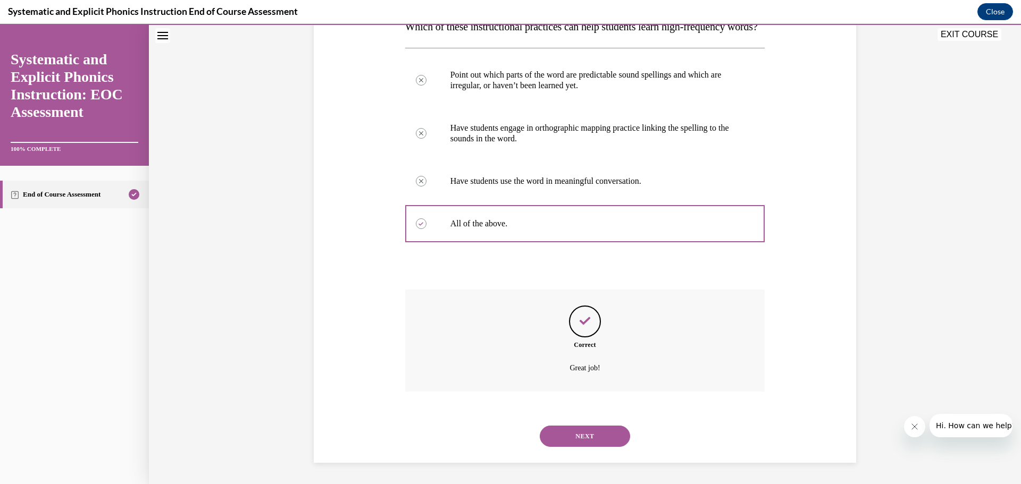
click at [592, 437] on button "NEXT" at bounding box center [585, 436] width 90 height 21
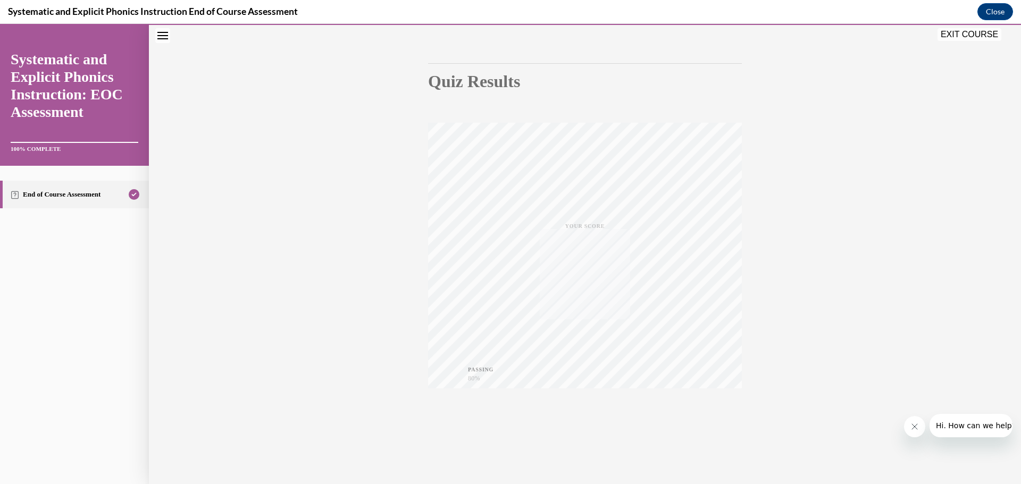
scroll to position [85, 0]
click at [969, 34] on button "EXIT COURSE" at bounding box center [969, 34] width 64 height 13
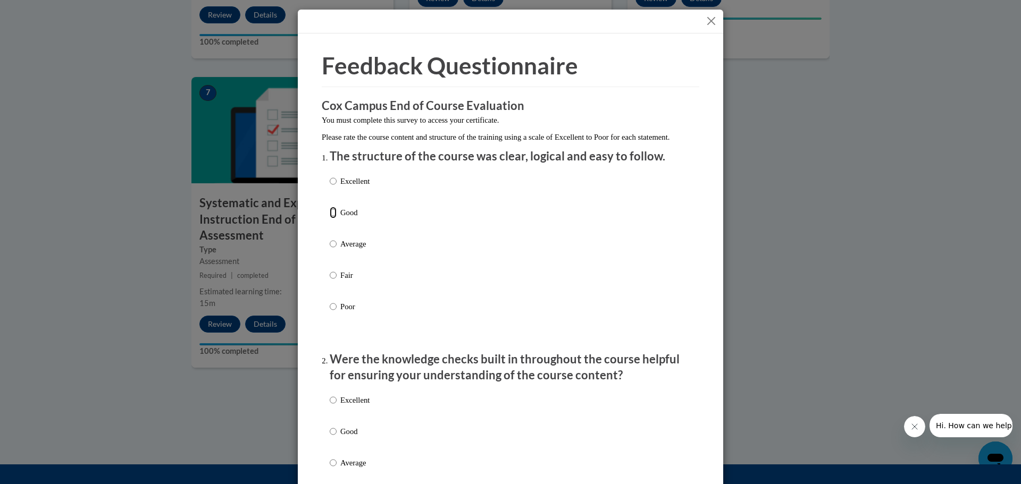
click at [330, 219] on input "Good" at bounding box center [333, 213] width 7 height 12
radio input "true"
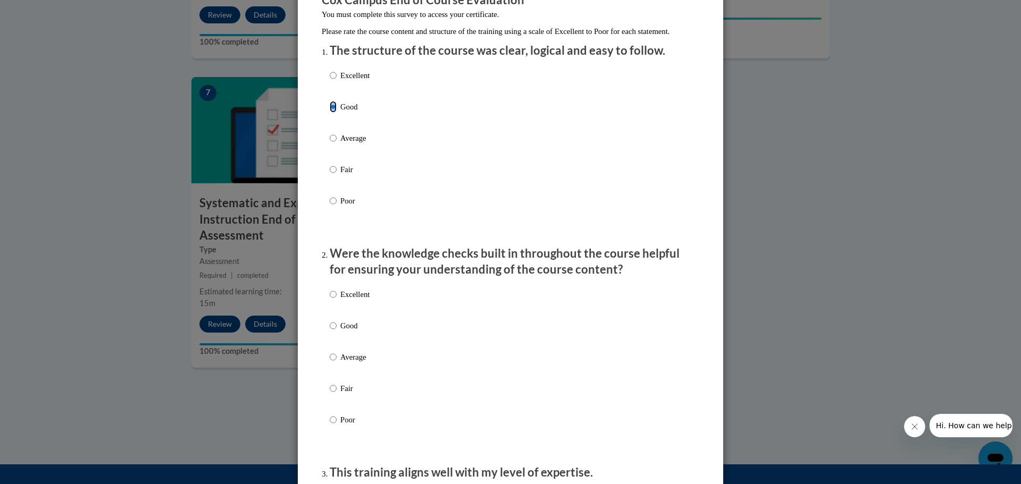
scroll to position [106, 0]
click at [330, 331] on input "Good" at bounding box center [333, 326] width 7 height 12
radio input "true"
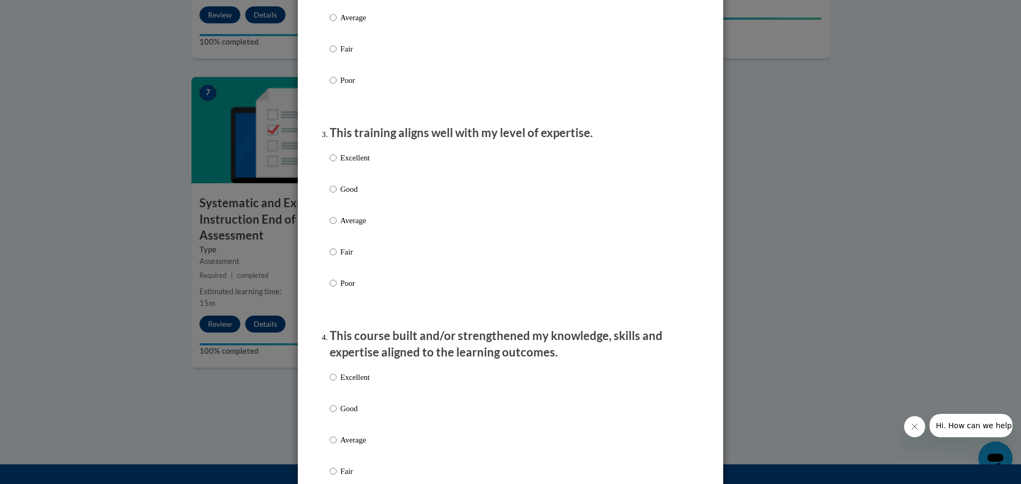
scroll to position [479, 0]
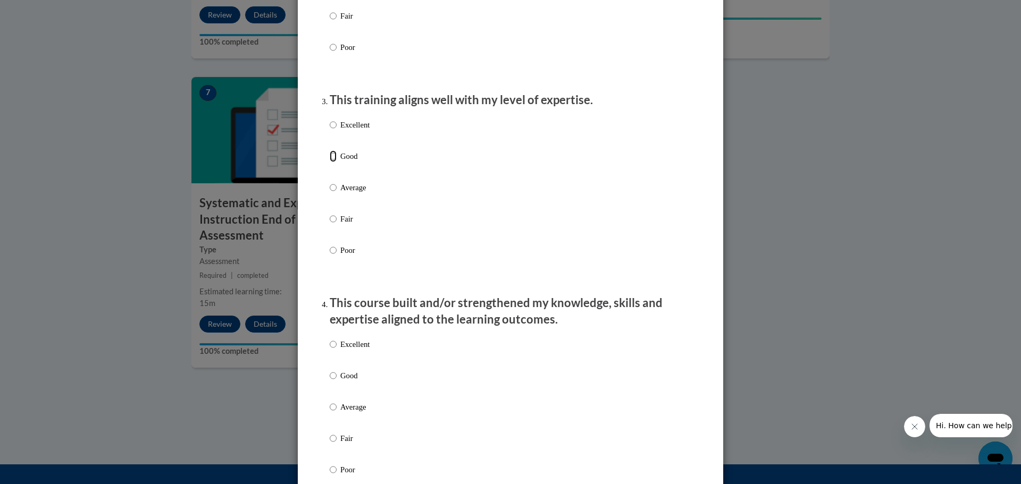
drag, startPoint x: 328, startPoint y: 166, endPoint x: 331, endPoint y: 173, distance: 7.4
click at [330, 162] on input "Good" at bounding box center [333, 156] width 7 height 12
radio input "true"
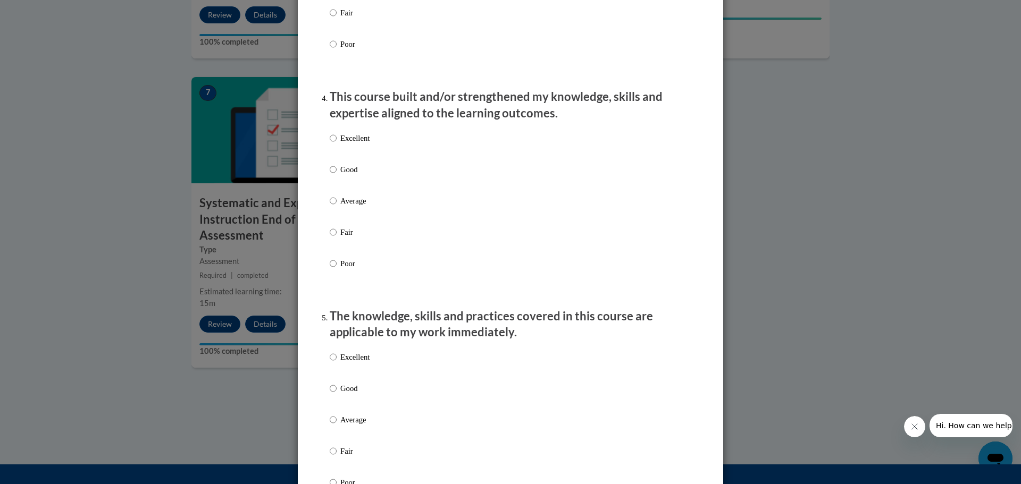
scroll to position [691, 0]
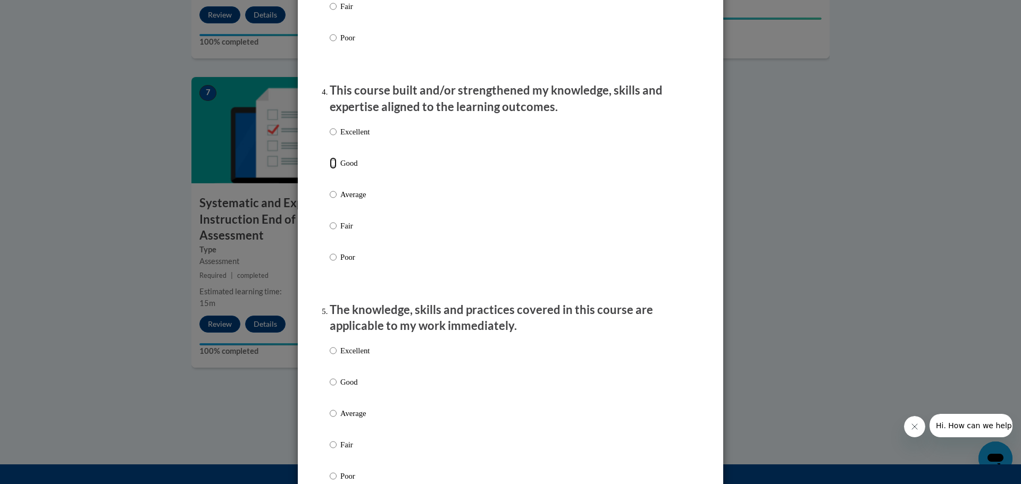
click at [330, 169] on input "Good" at bounding box center [333, 163] width 7 height 12
radio input "true"
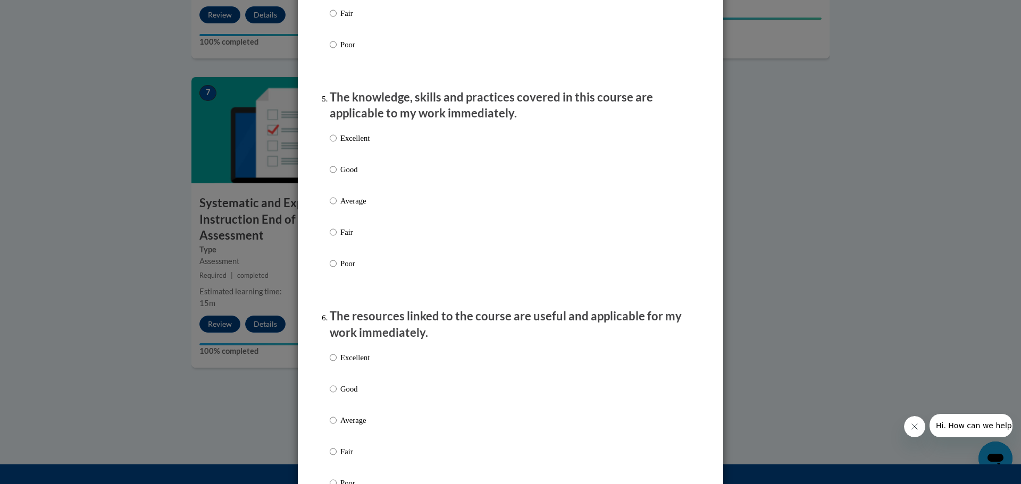
click at [333, 179] on label "Good" at bounding box center [350, 178] width 40 height 29
click at [333, 175] on input "Good" at bounding box center [333, 170] width 7 height 12
radio input "true"
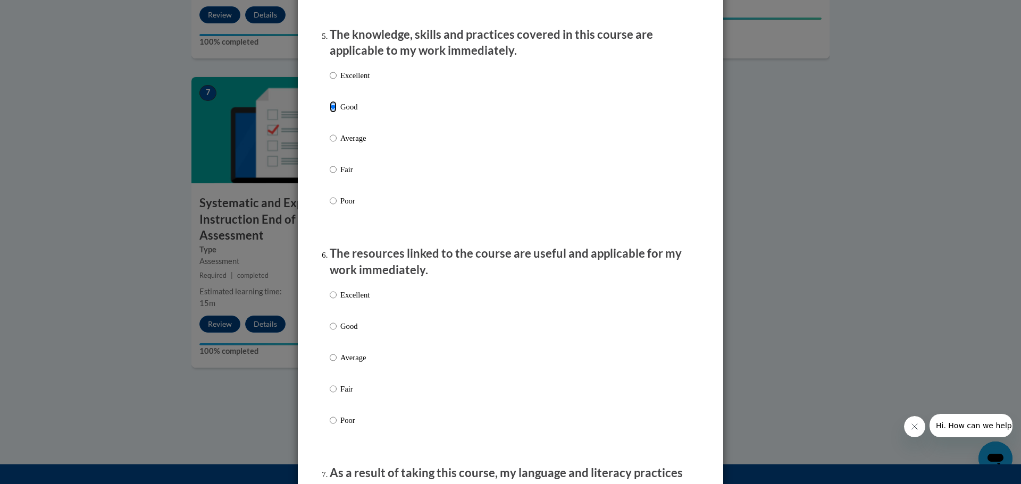
scroll to position [1117, 0]
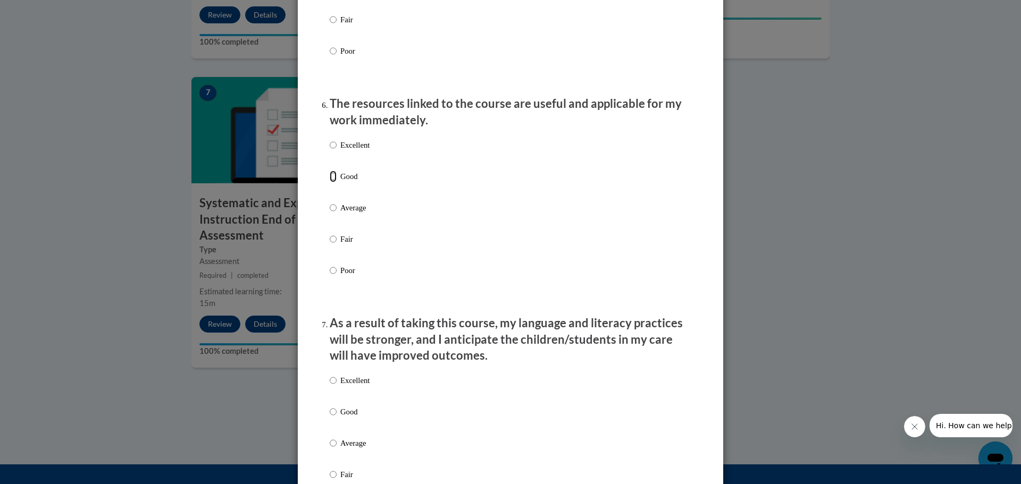
click at [330, 182] on input "Good" at bounding box center [333, 177] width 7 height 12
radio input "true"
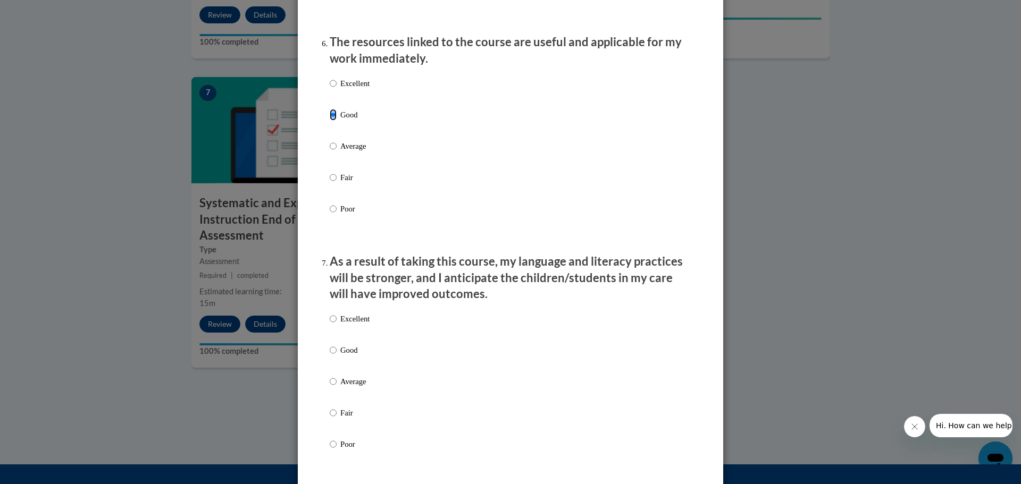
scroll to position [1329, 0]
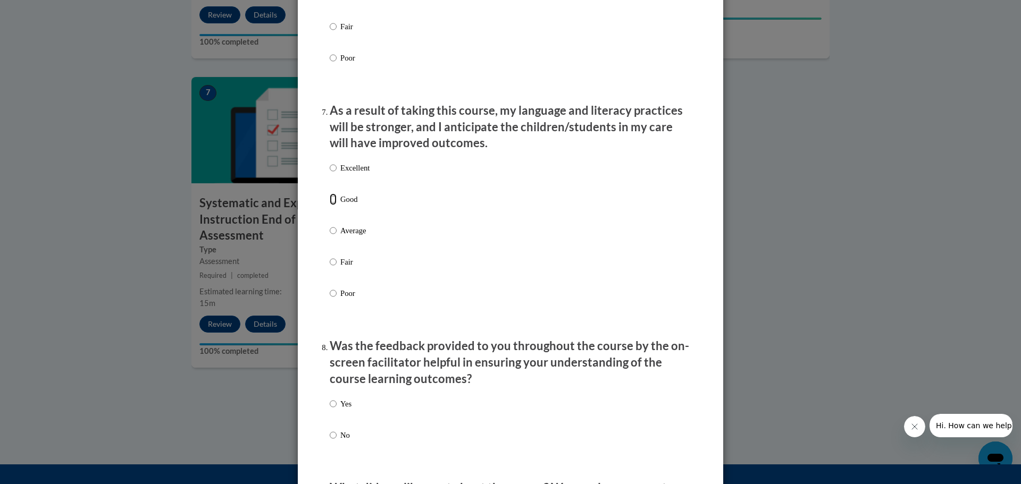
click at [330, 205] on input "Good" at bounding box center [333, 200] width 7 height 12
radio input "true"
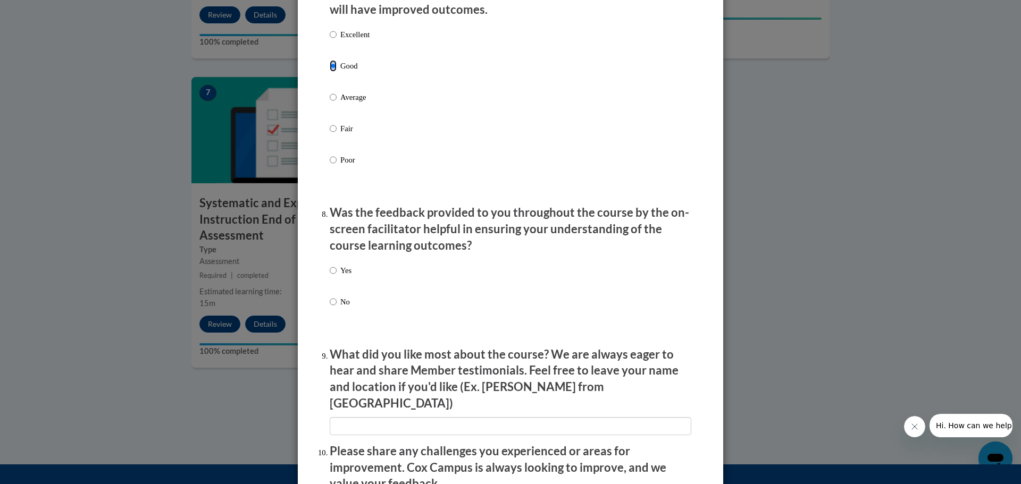
scroll to position [1542, 0]
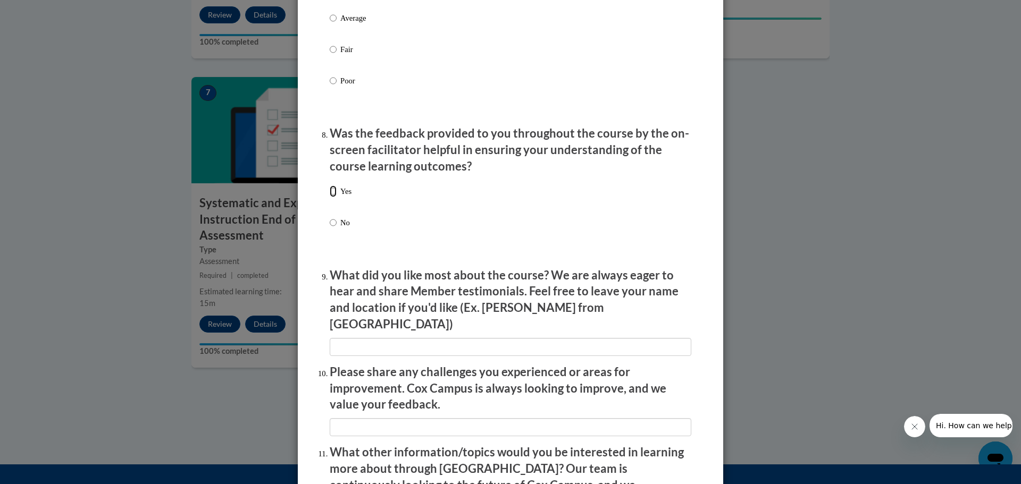
click at [330, 197] on input "Yes" at bounding box center [333, 192] width 7 height 12
radio input "true"
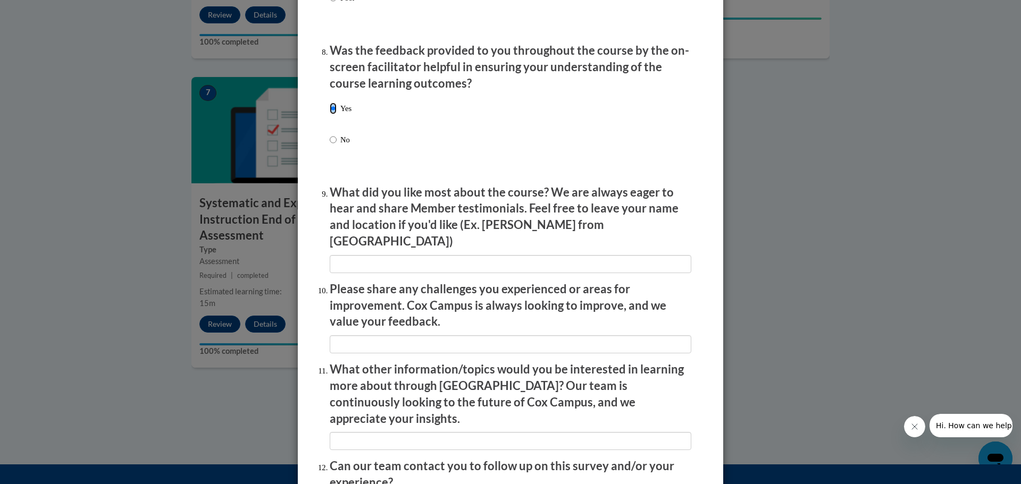
scroll to position [1725, 0]
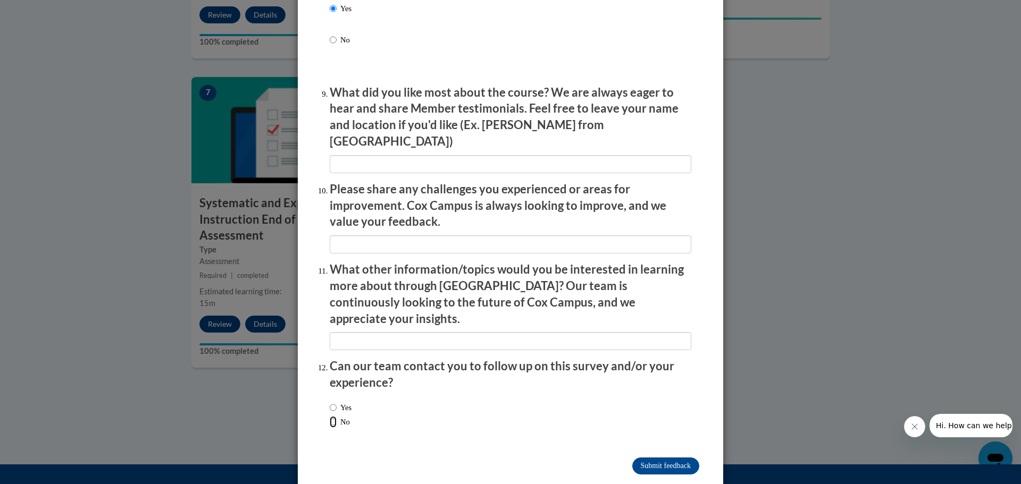
click at [330, 416] on input "No" at bounding box center [333, 422] width 7 height 12
radio input "true"
click at [642, 458] on input "Submit feedback" at bounding box center [665, 466] width 67 height 17
